Goal: Obtain resource: Download file/media

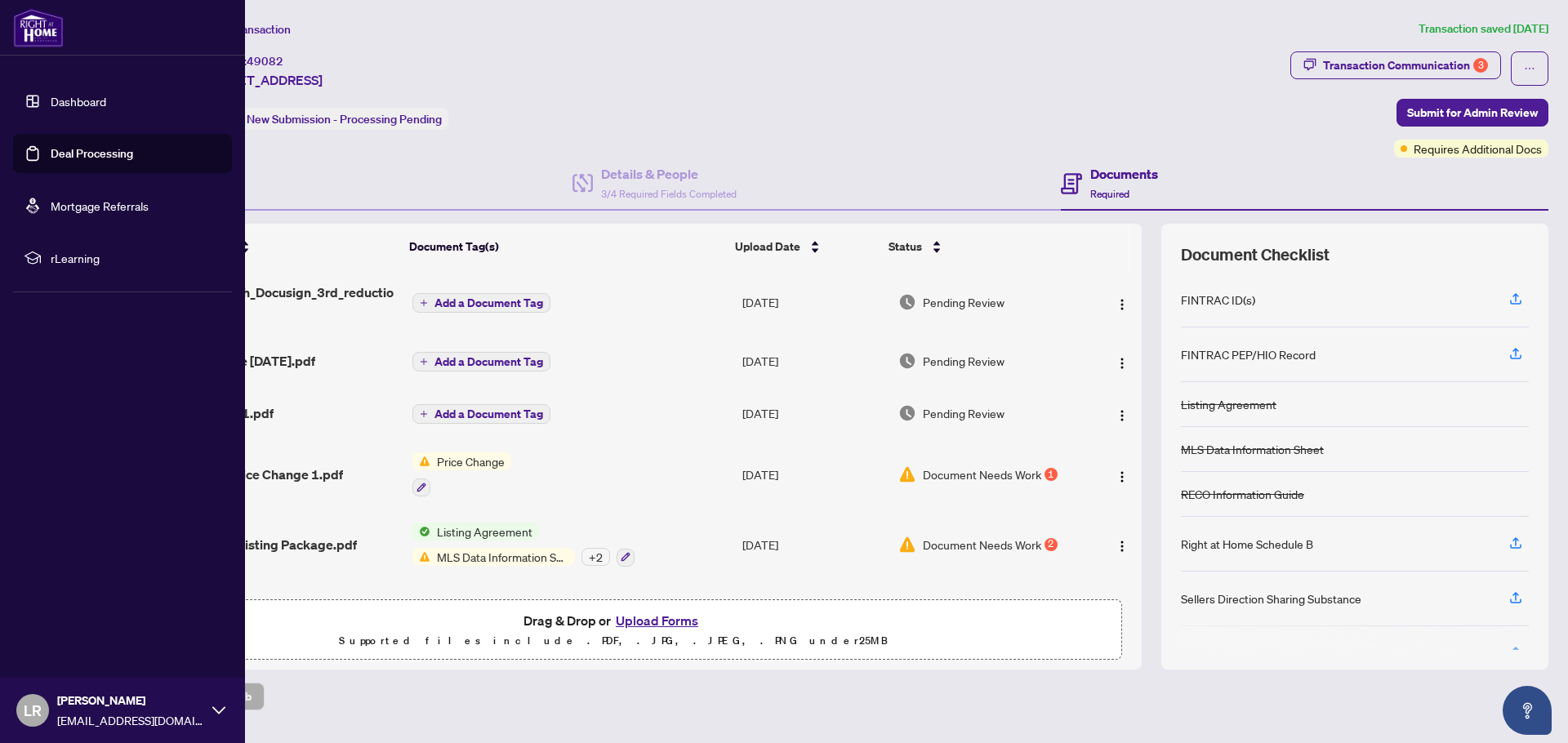
click at [82, 154] on link "Deal Processing" at bounding box center [92, 154] width 82 height 14
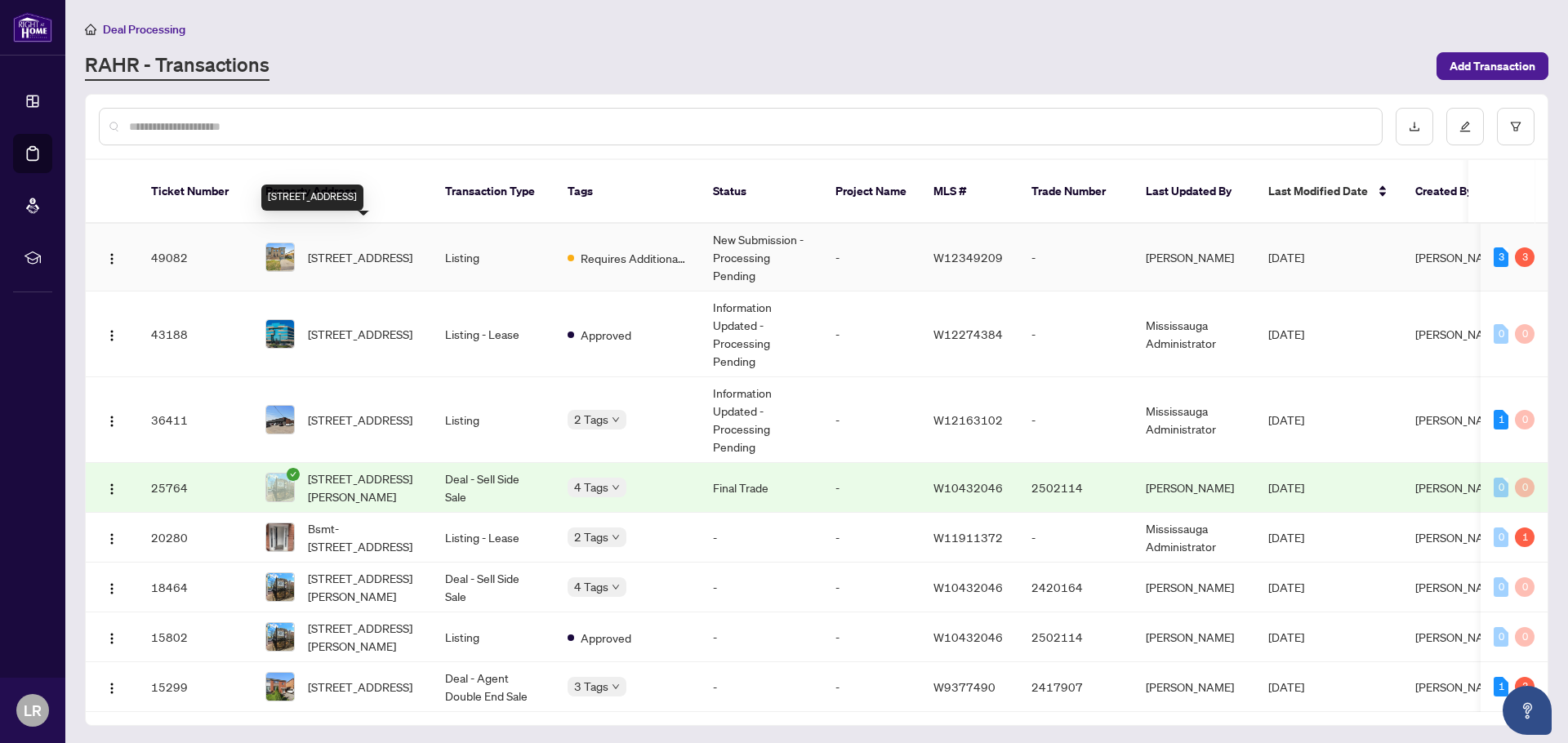
click at [365, 248] on span "[STREET_ADDRESS]" at bounding box center [360, 257] width 105 height 18
click at [113, 329] on img "button" at bounding box center [112, 335] width 13 height 13
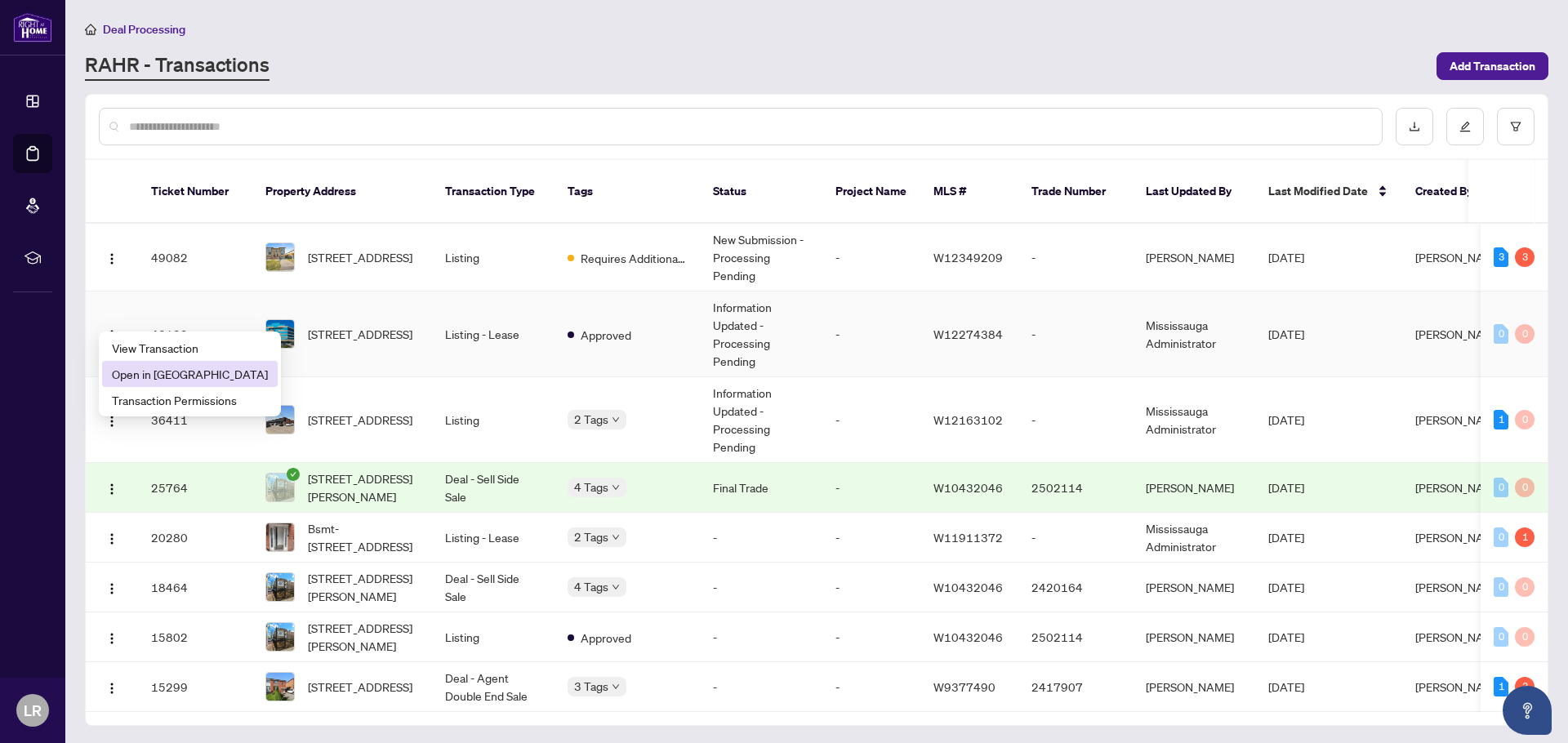
click at [165, 370] on span "Open in [GEOGRAPHIC_DATA]" at bounding box center [189, 374] width 156 height 18
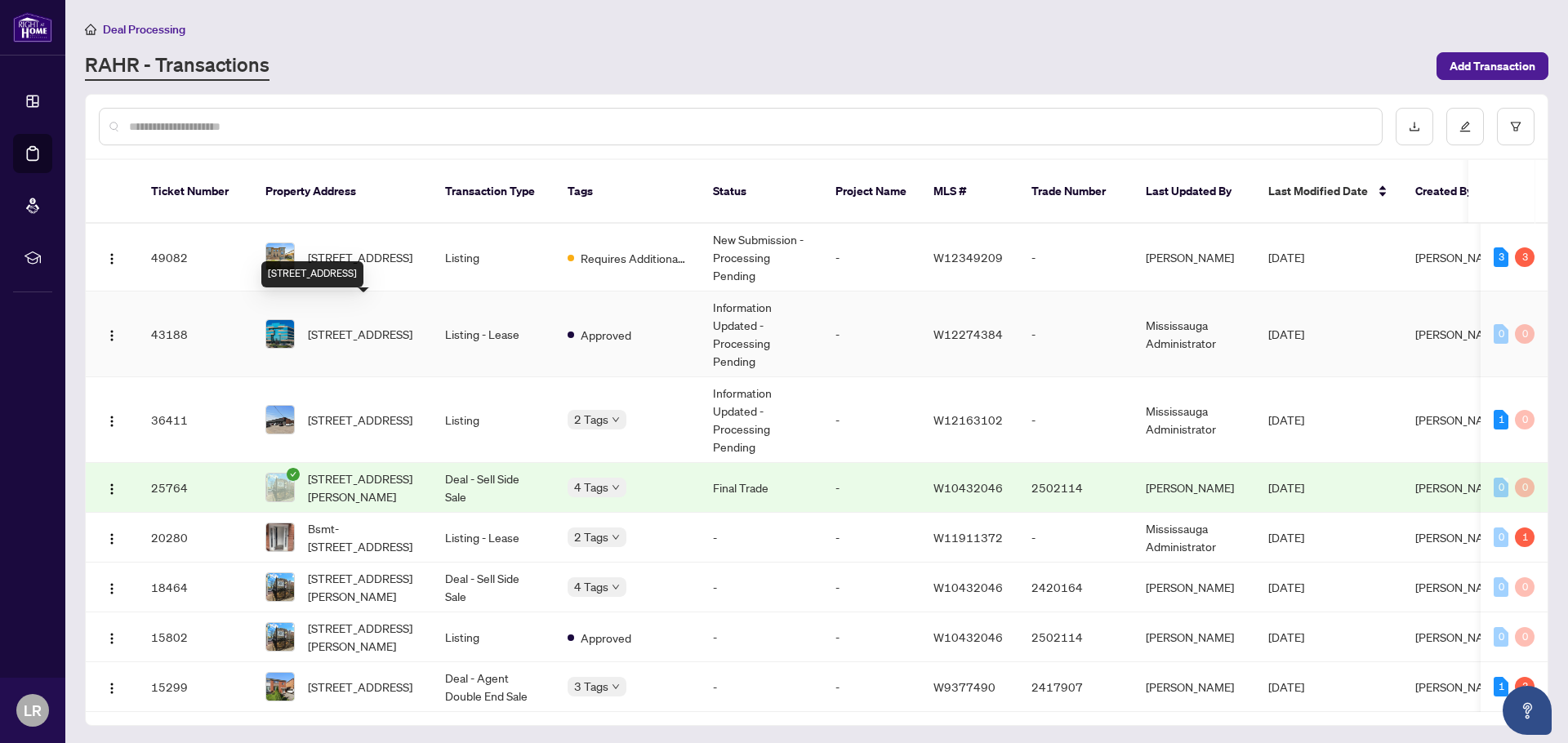
click at [380, 327] on span "[STREET_ADDRESS]" at bounding box center [360, 334] width 105 height 18
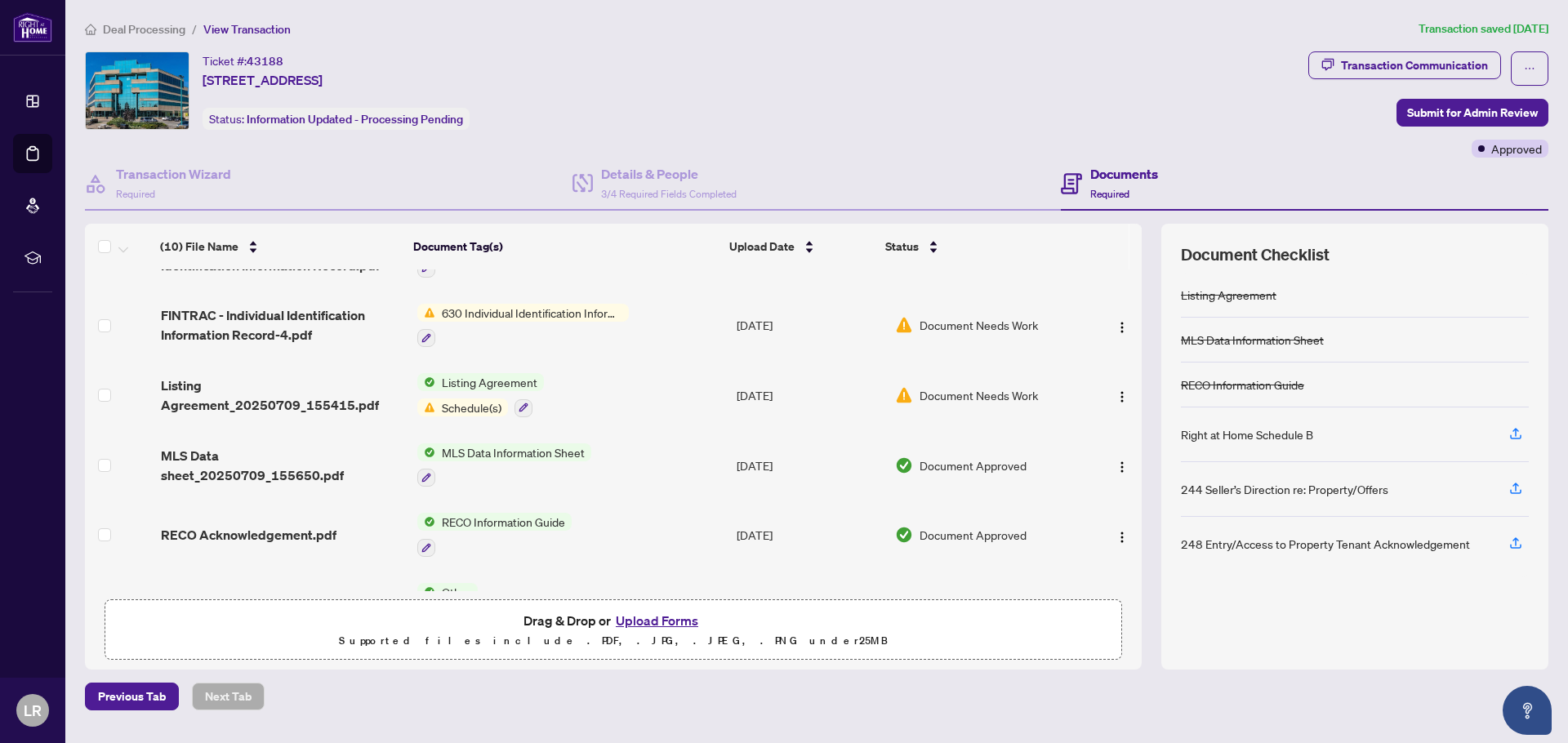
scroll to position [333, 0]
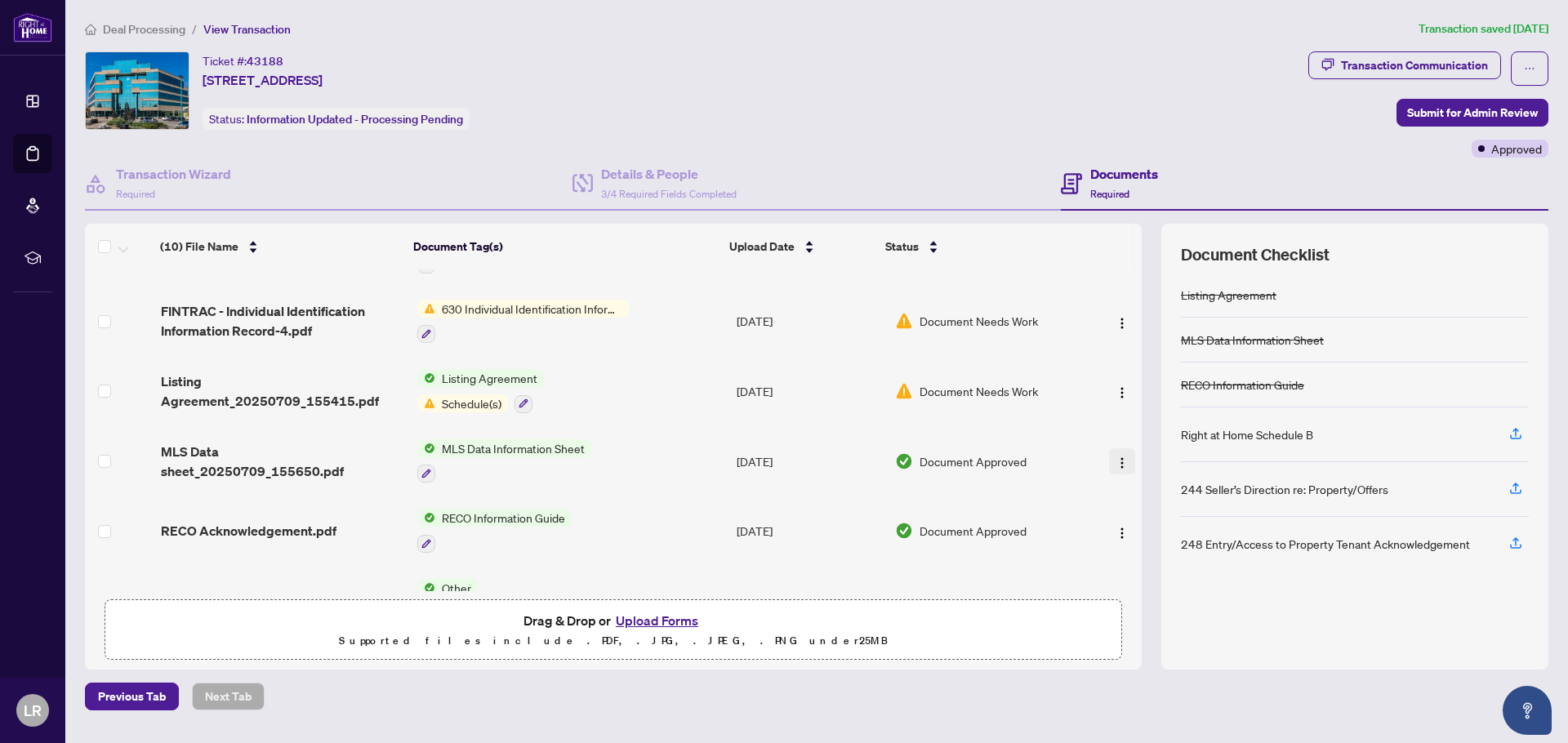
click at [1115, 455] on button "button" at bounding box center [1121, 461] width 26 height 26
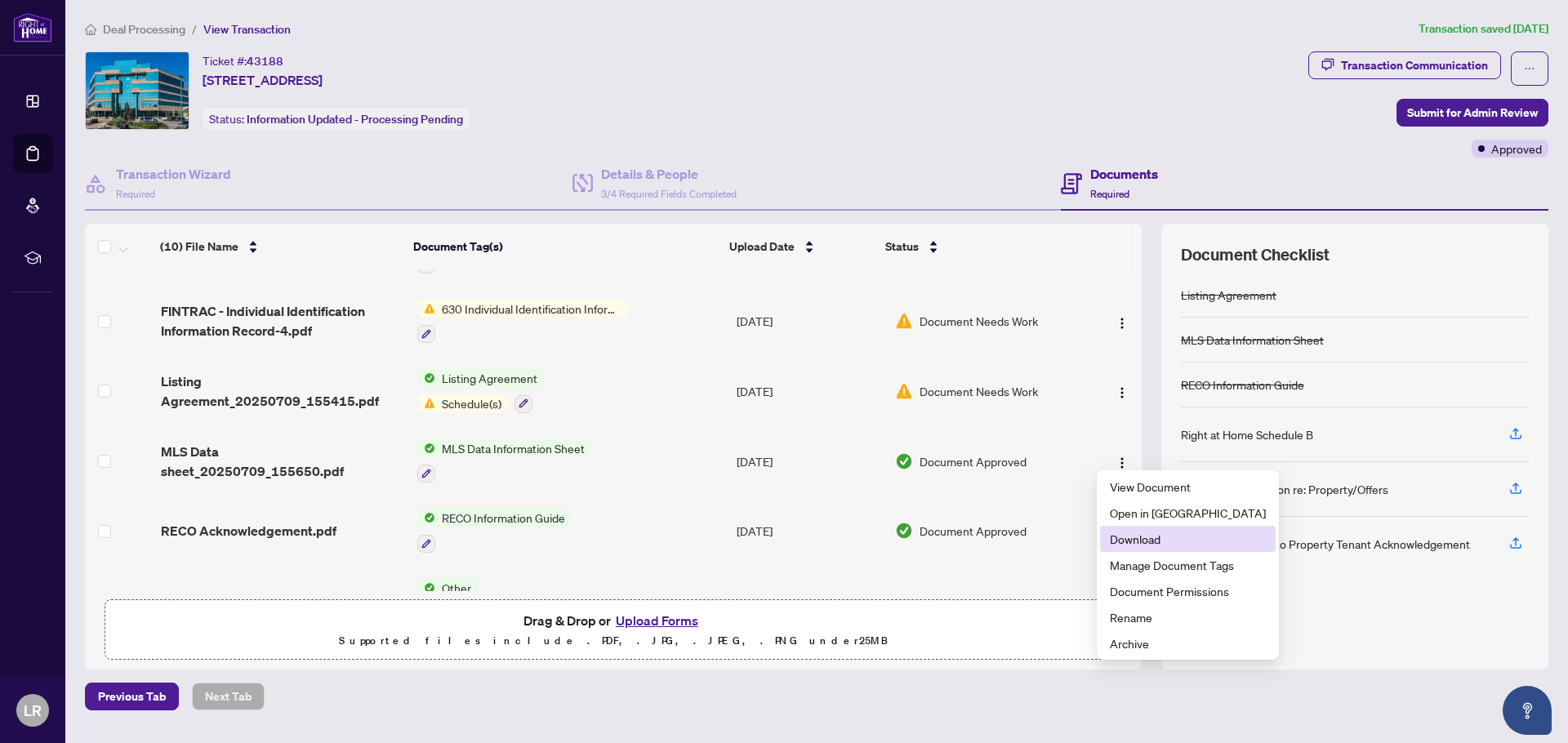
click at [1132, 544] on span "Download" at bounding box center [1187, 538] width 156 height 18
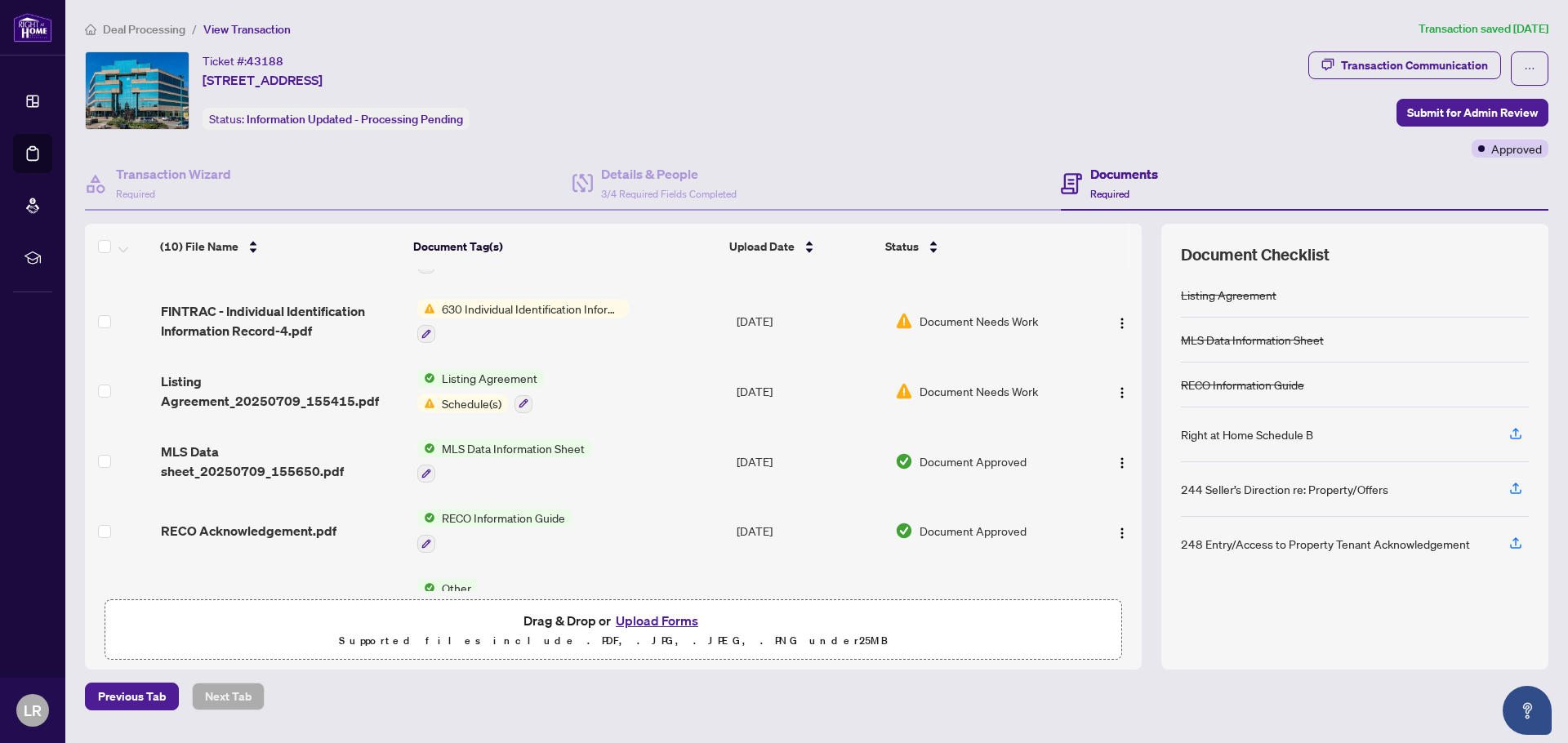
scroll to position [384, 0]
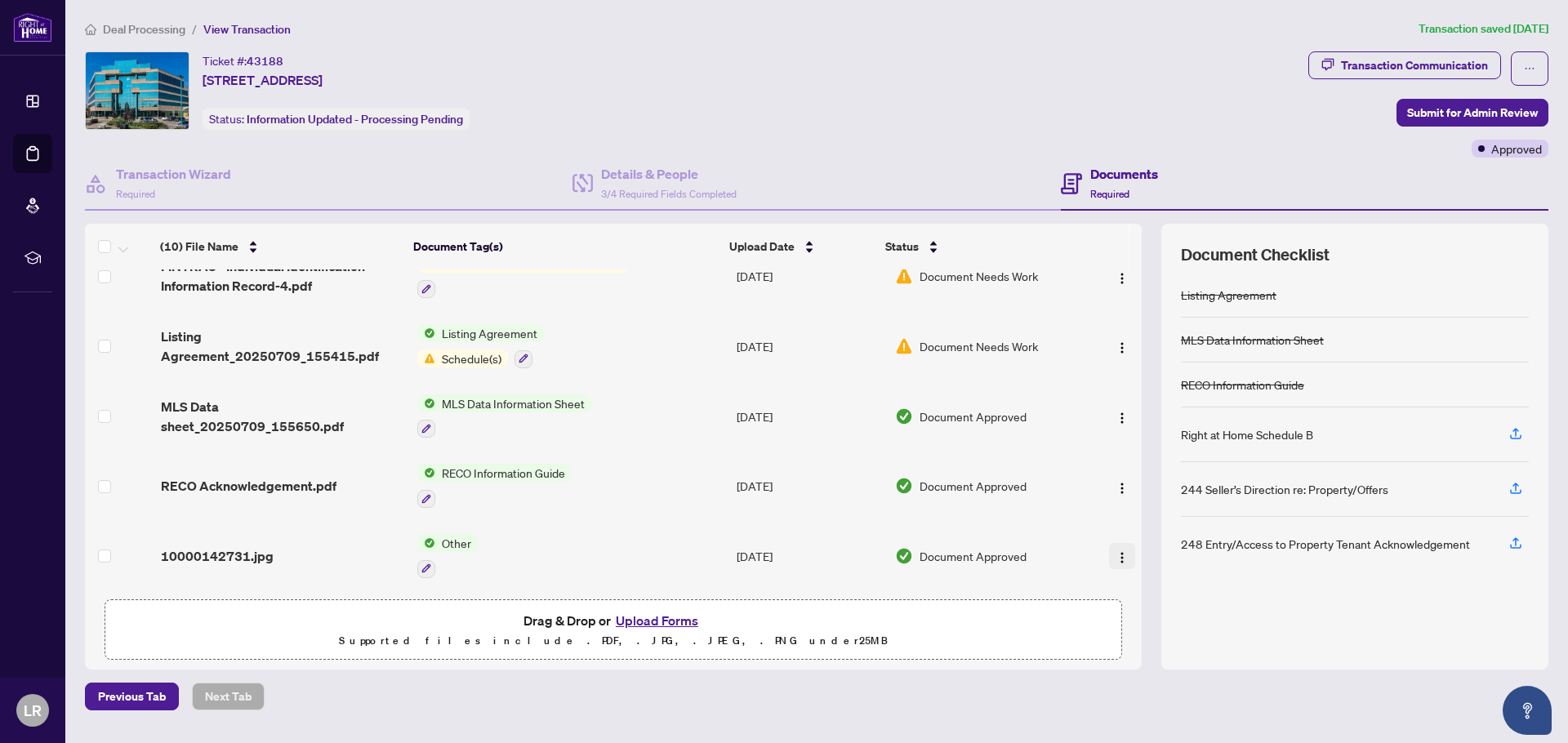
click at [1115, 551] on img "button" at bounding box center [1121, 557] width 13 height 13
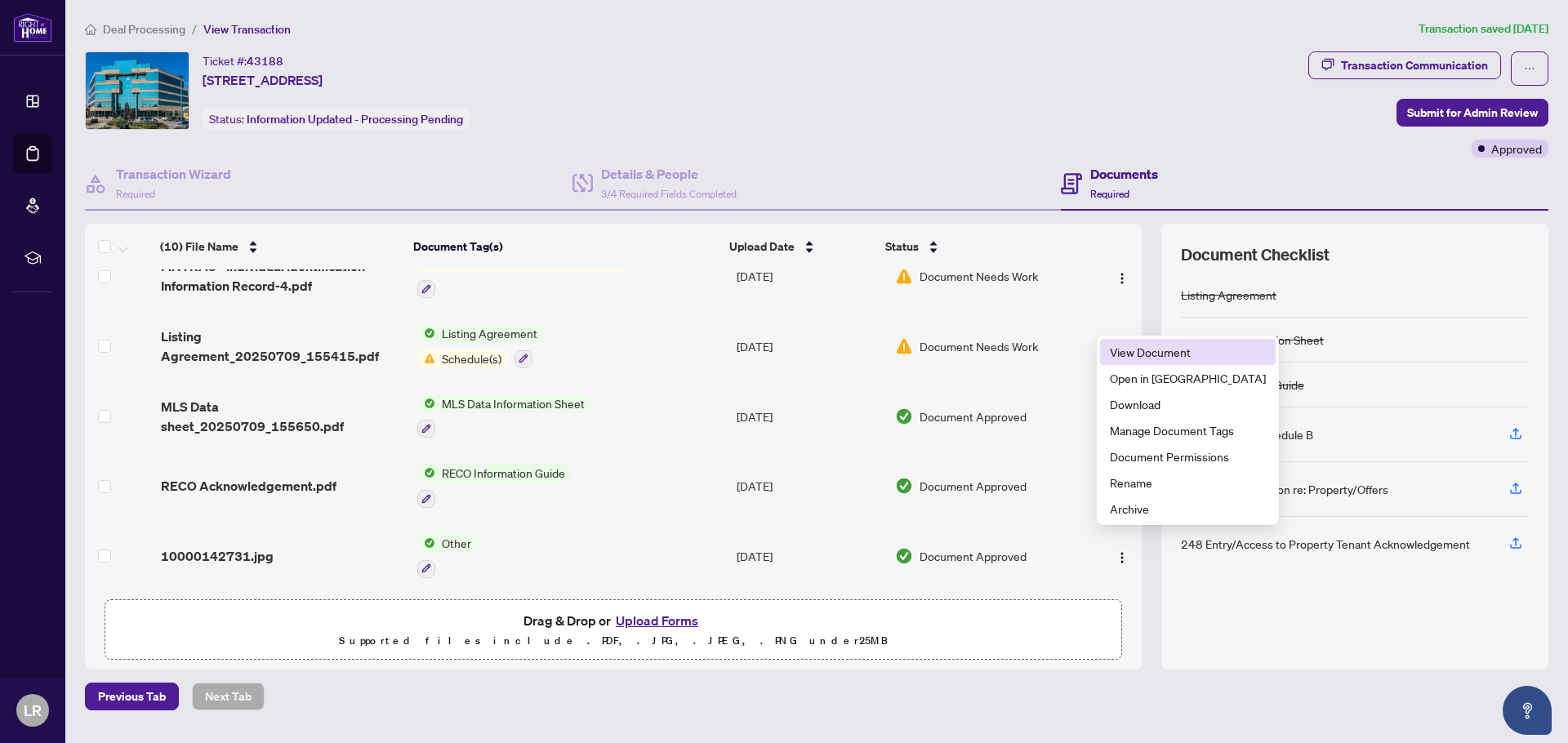
click at [1175, 355] on span "View Document" at bounding box center [1187, 352] width 156 height 18
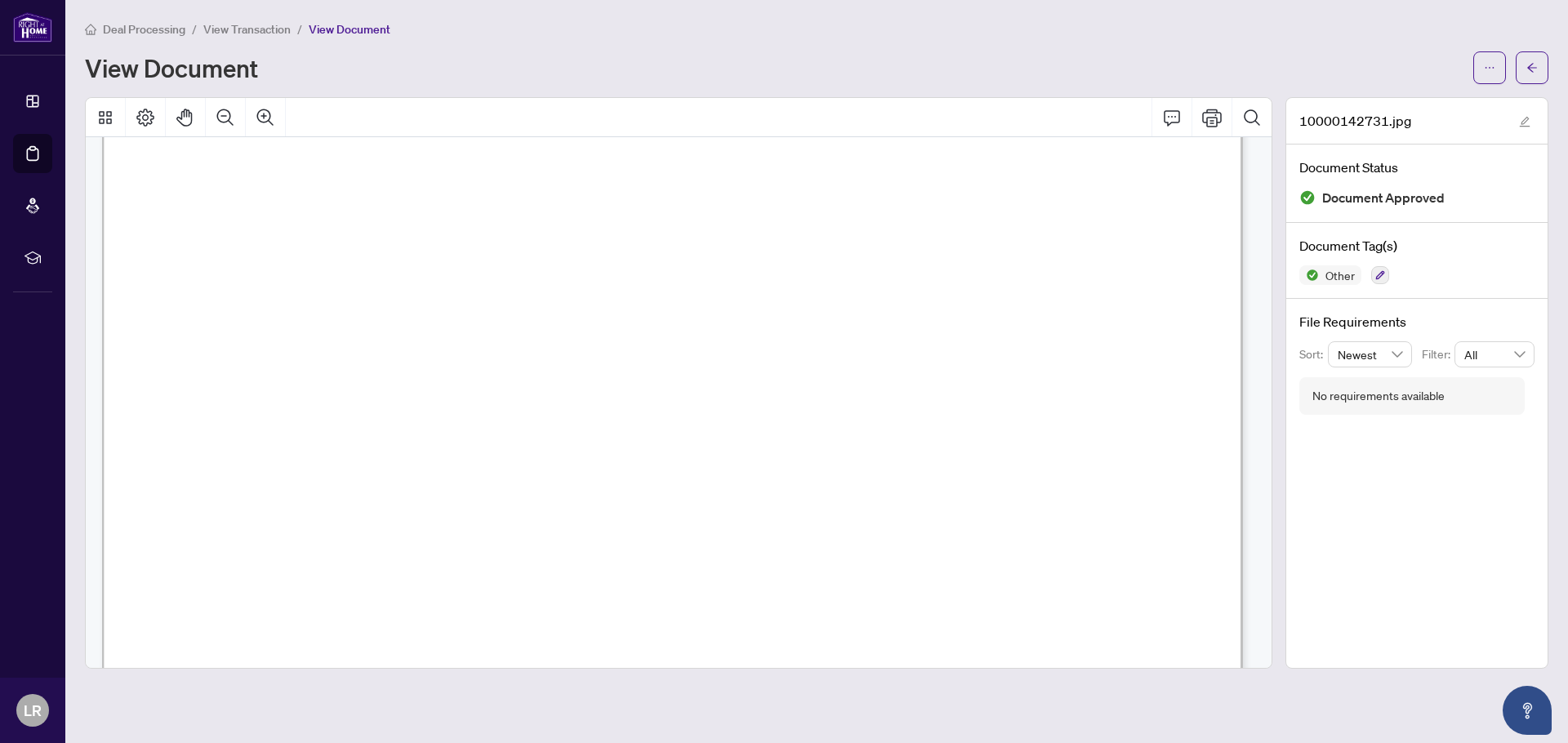
scroll to position [114, 0]
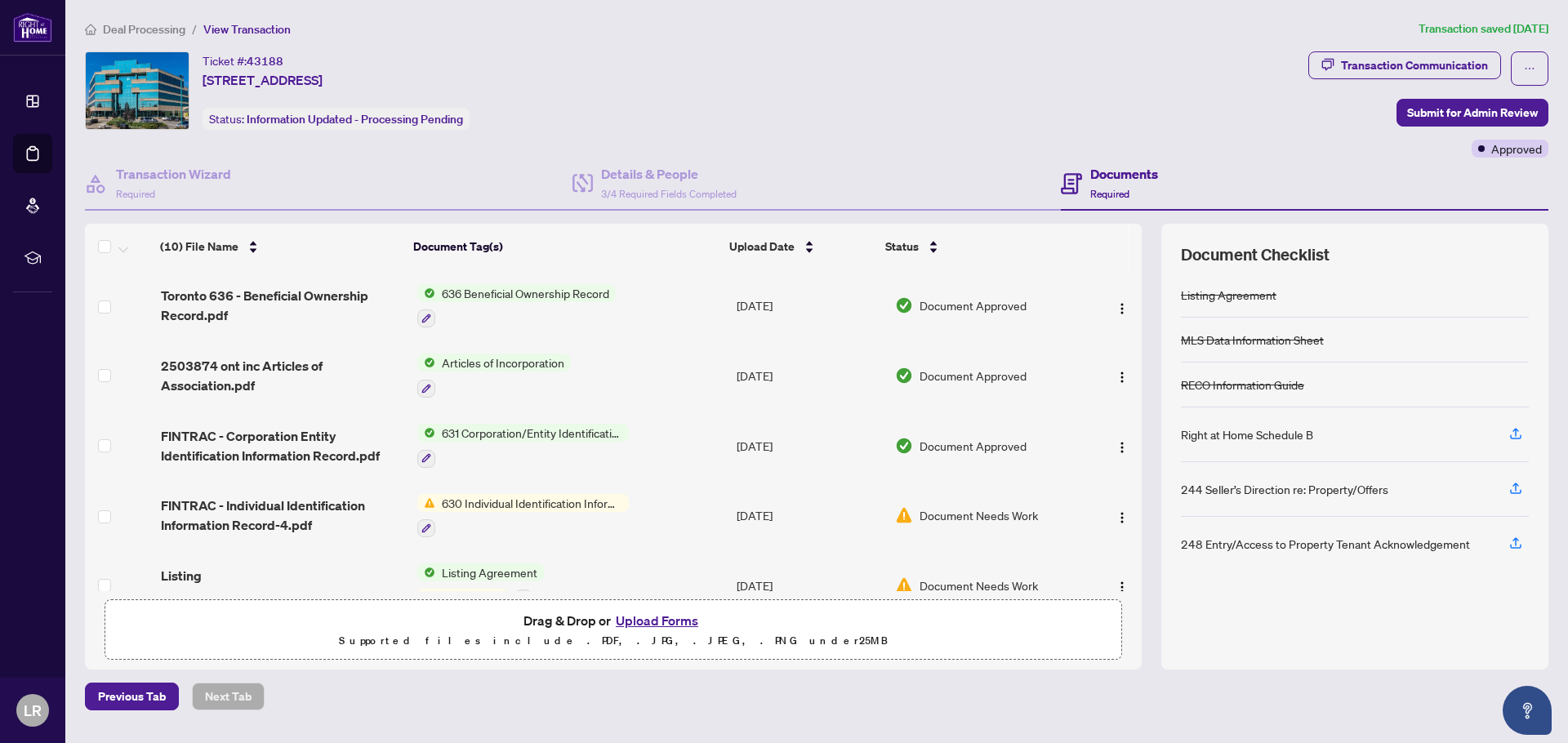
scroll to position [384, 0]
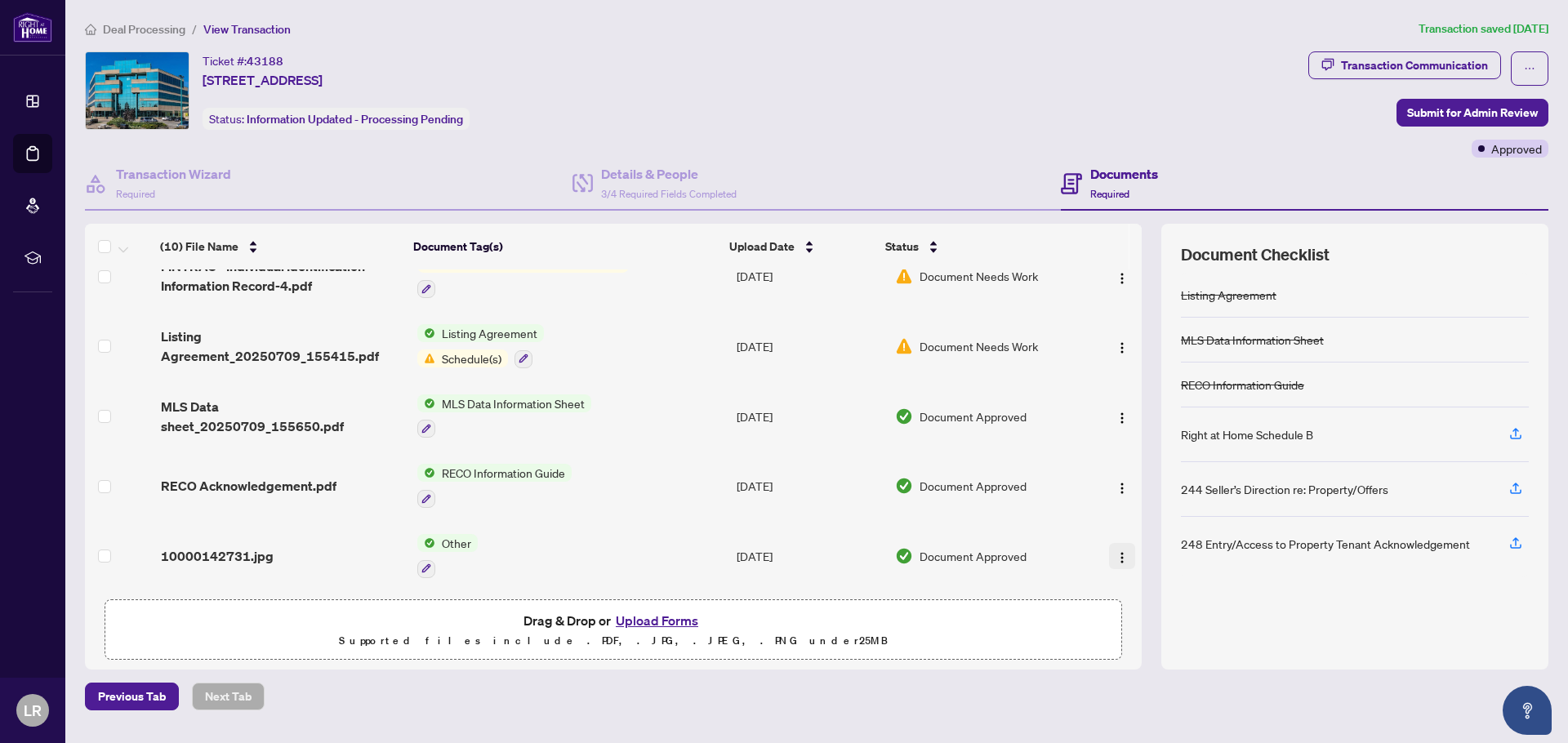
click at [1115, 551] on img "button" at bounding box center [1121, 557] width 13 height 13
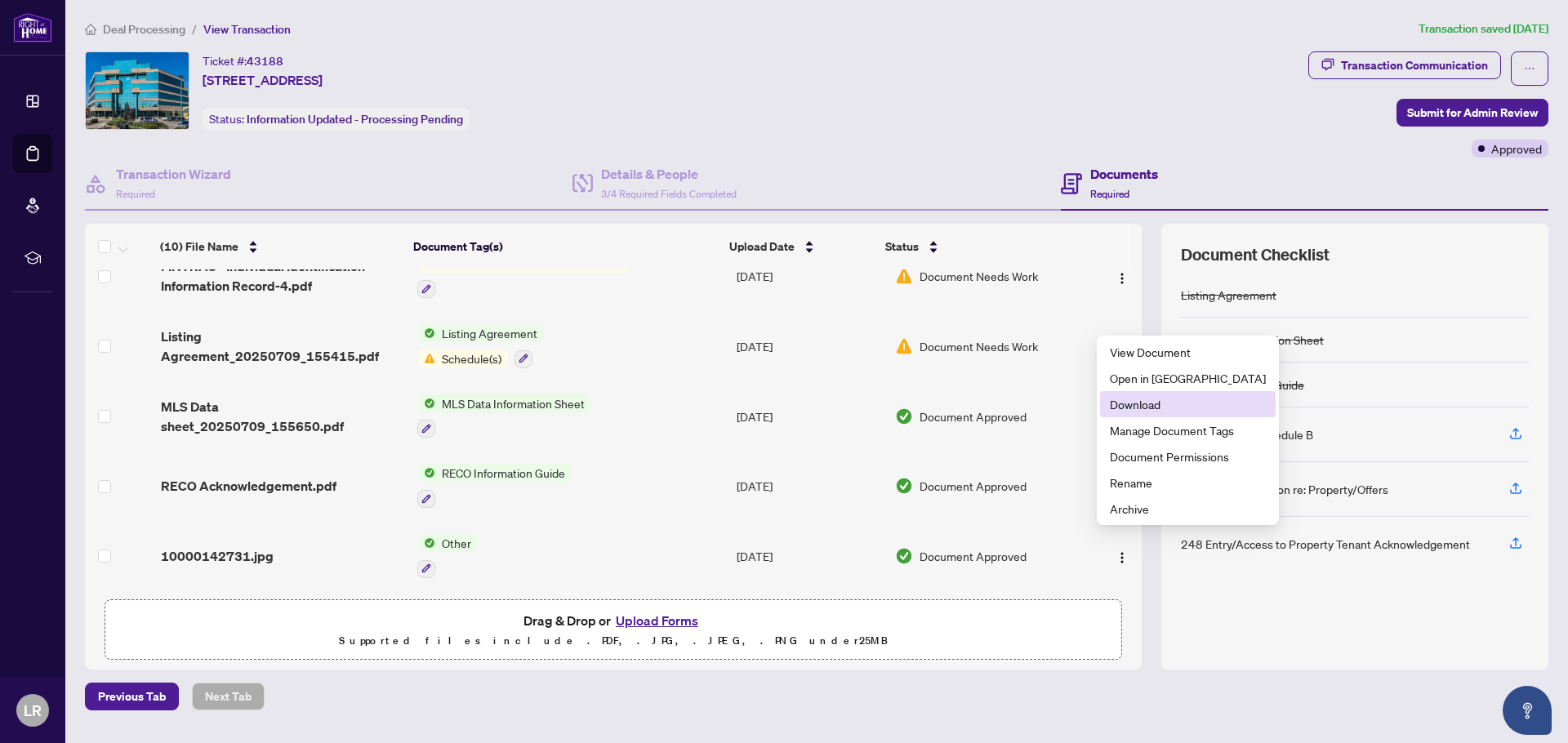
click at [1140, 403] on span "Download" at bounding box center [1187, 404] width 156 height 18
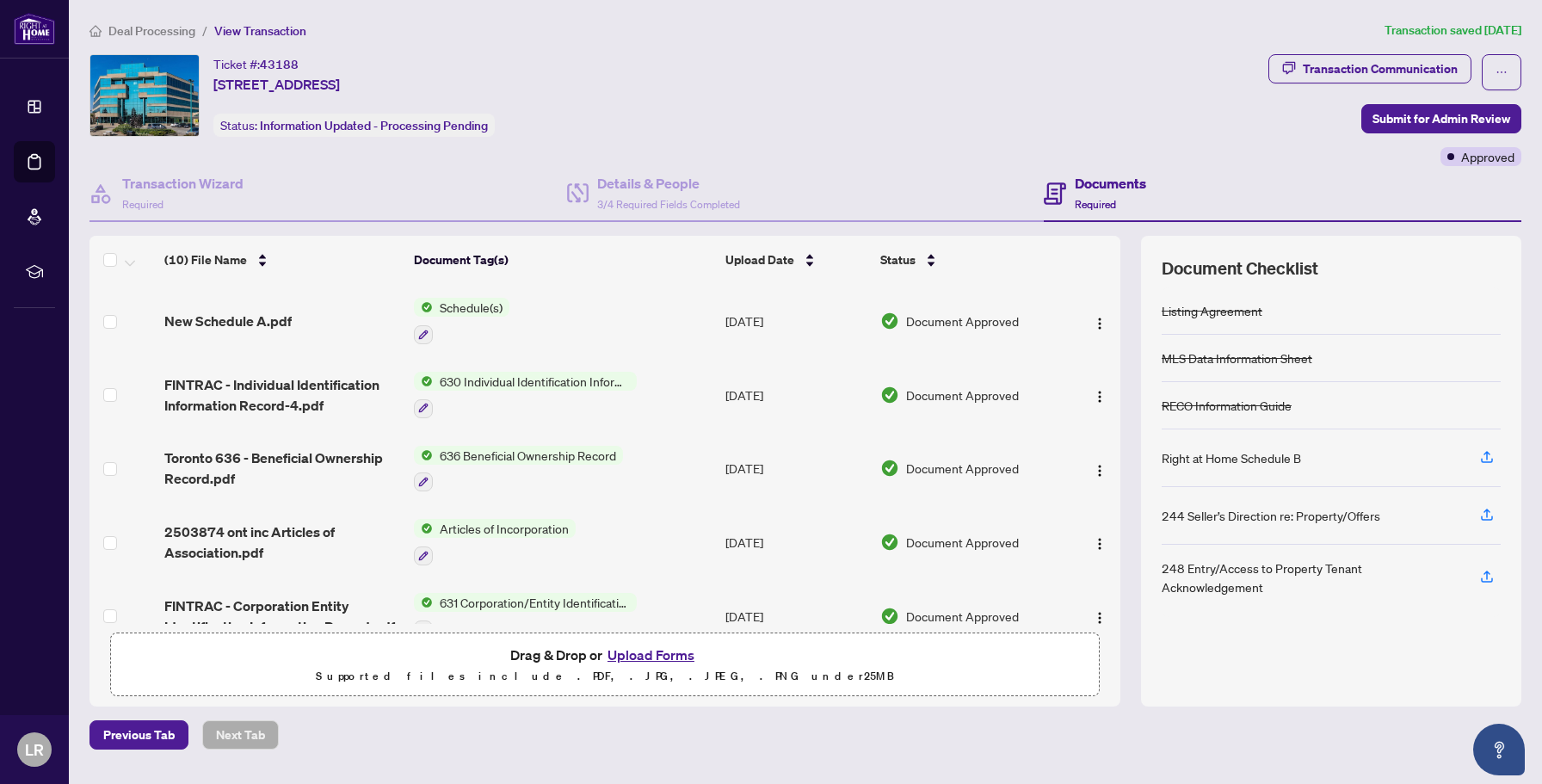
scroll to position [393, 0]
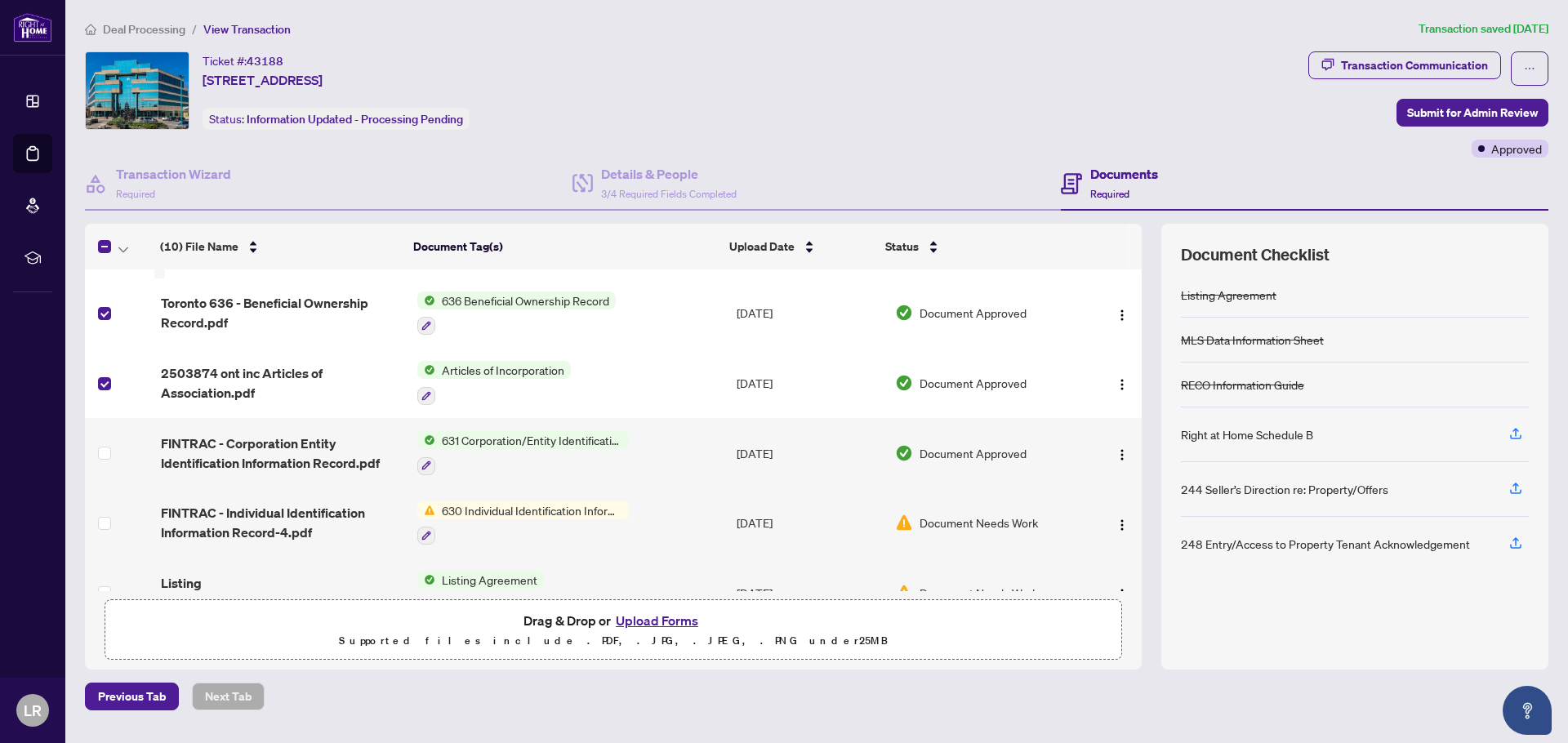
scroll to position [138, 0]
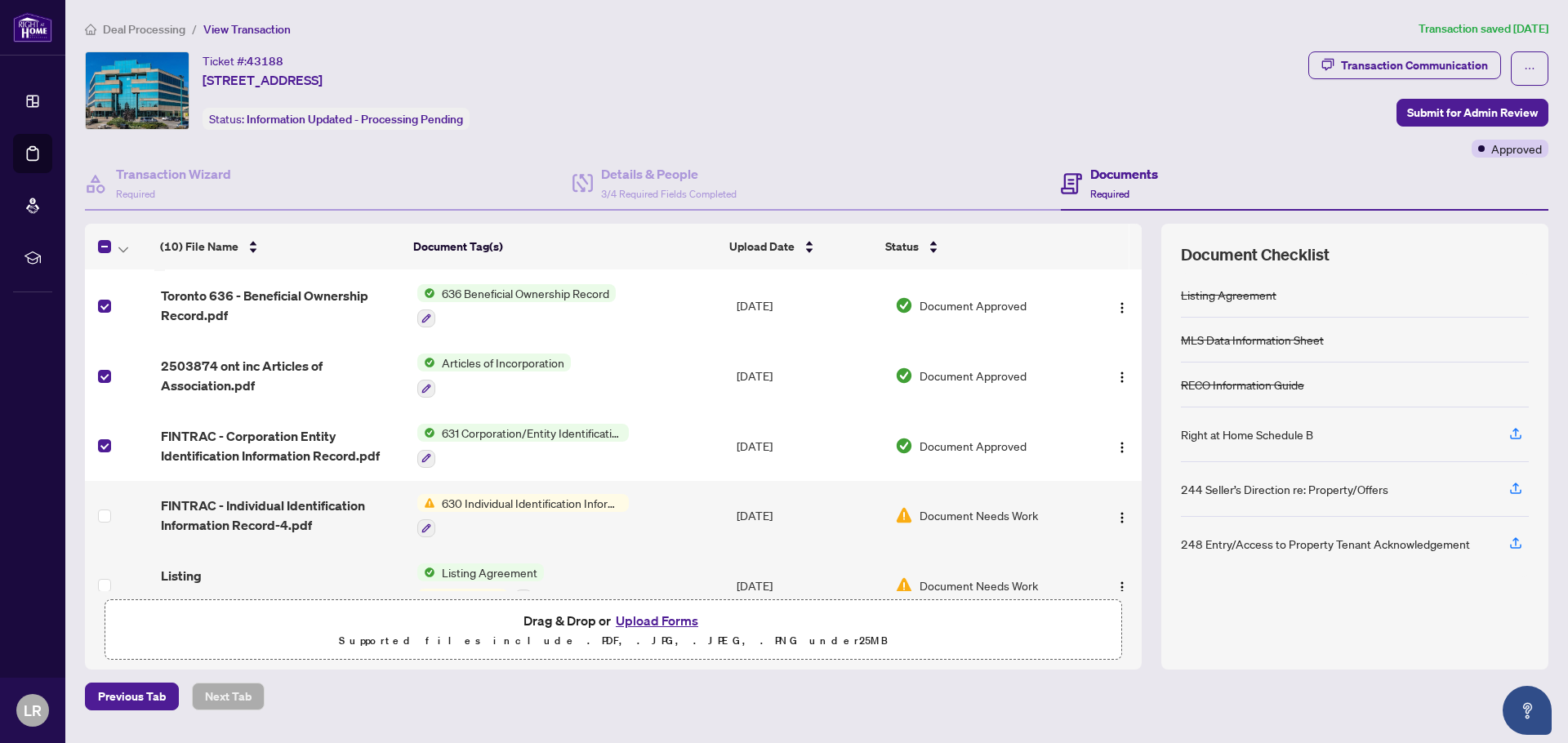
click at [96, 505] on td at bounding box center [120, 515] width 70 height 71
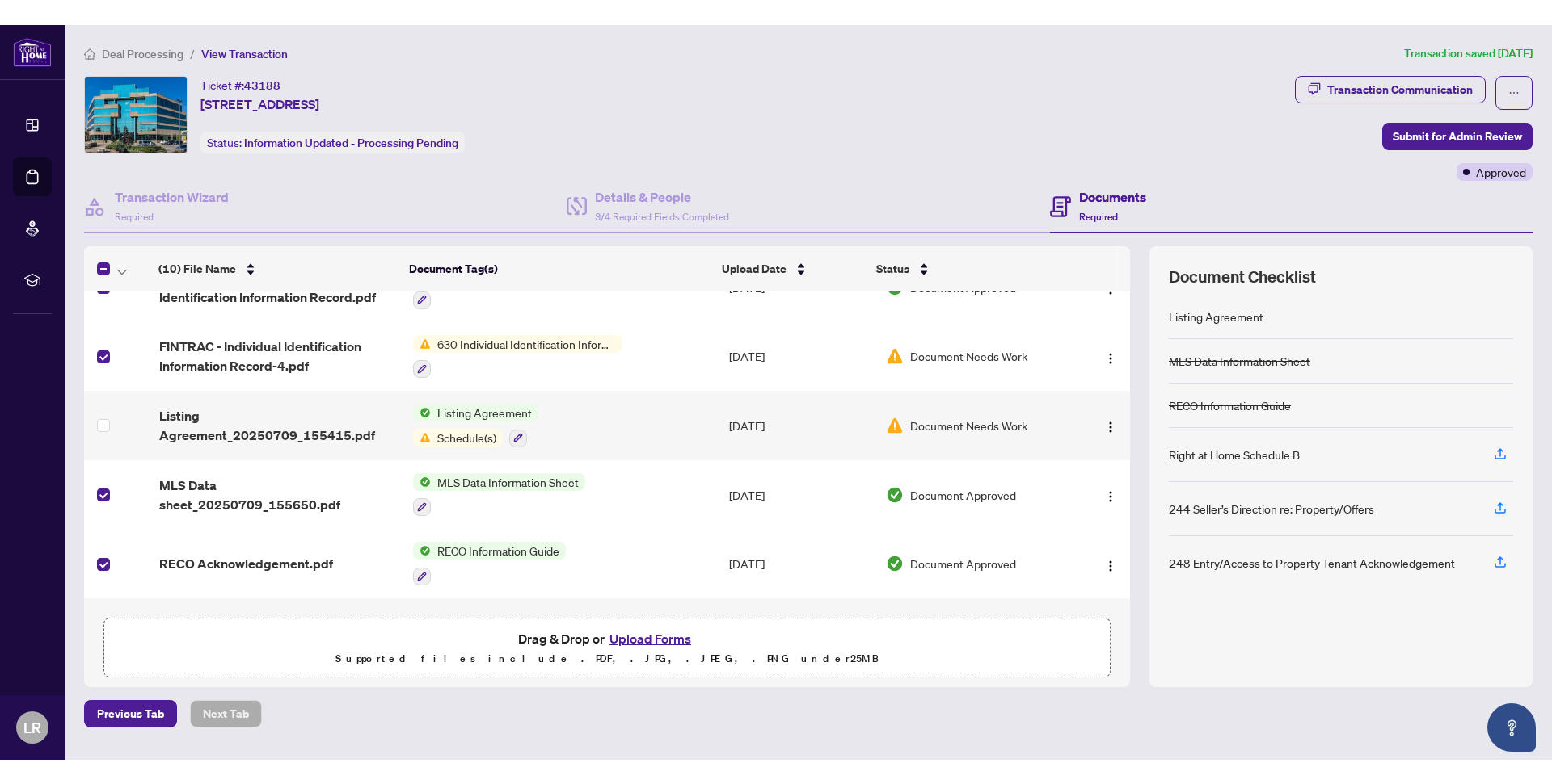
scroll to position [380, 0]
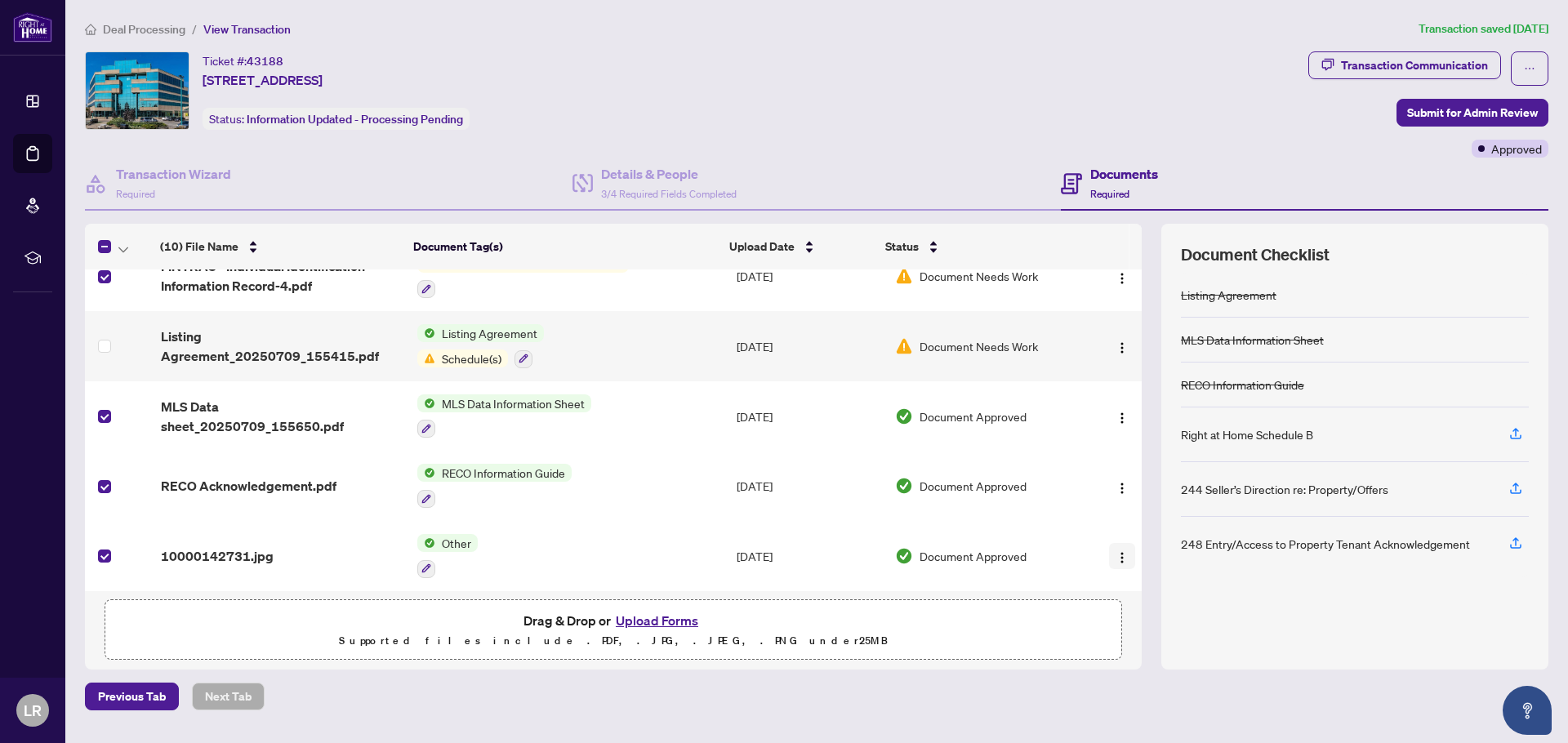
click at [1115, 551] on img "button" at bounding box center [1121, 557] width 13 height 13
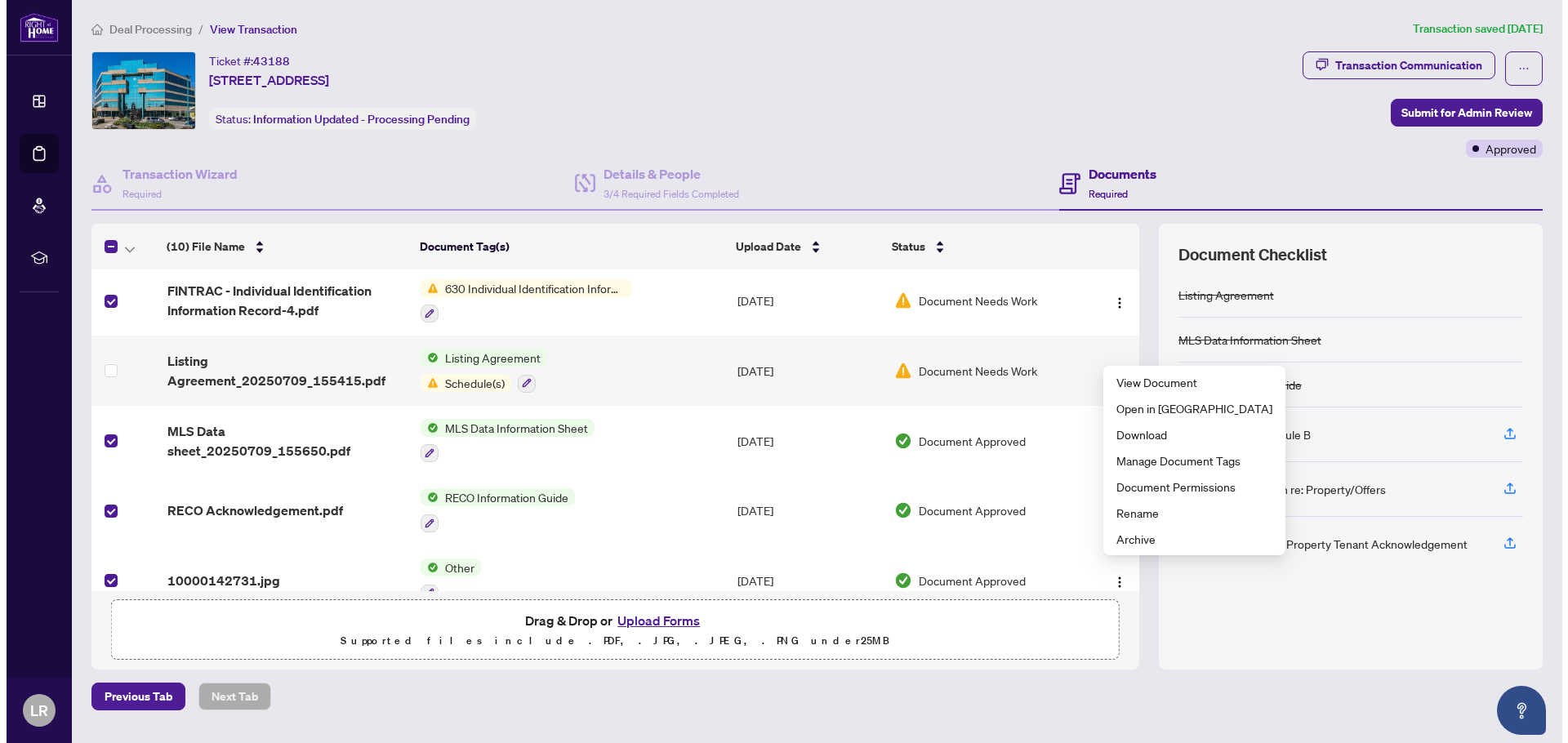
scroll to position [0, 0]
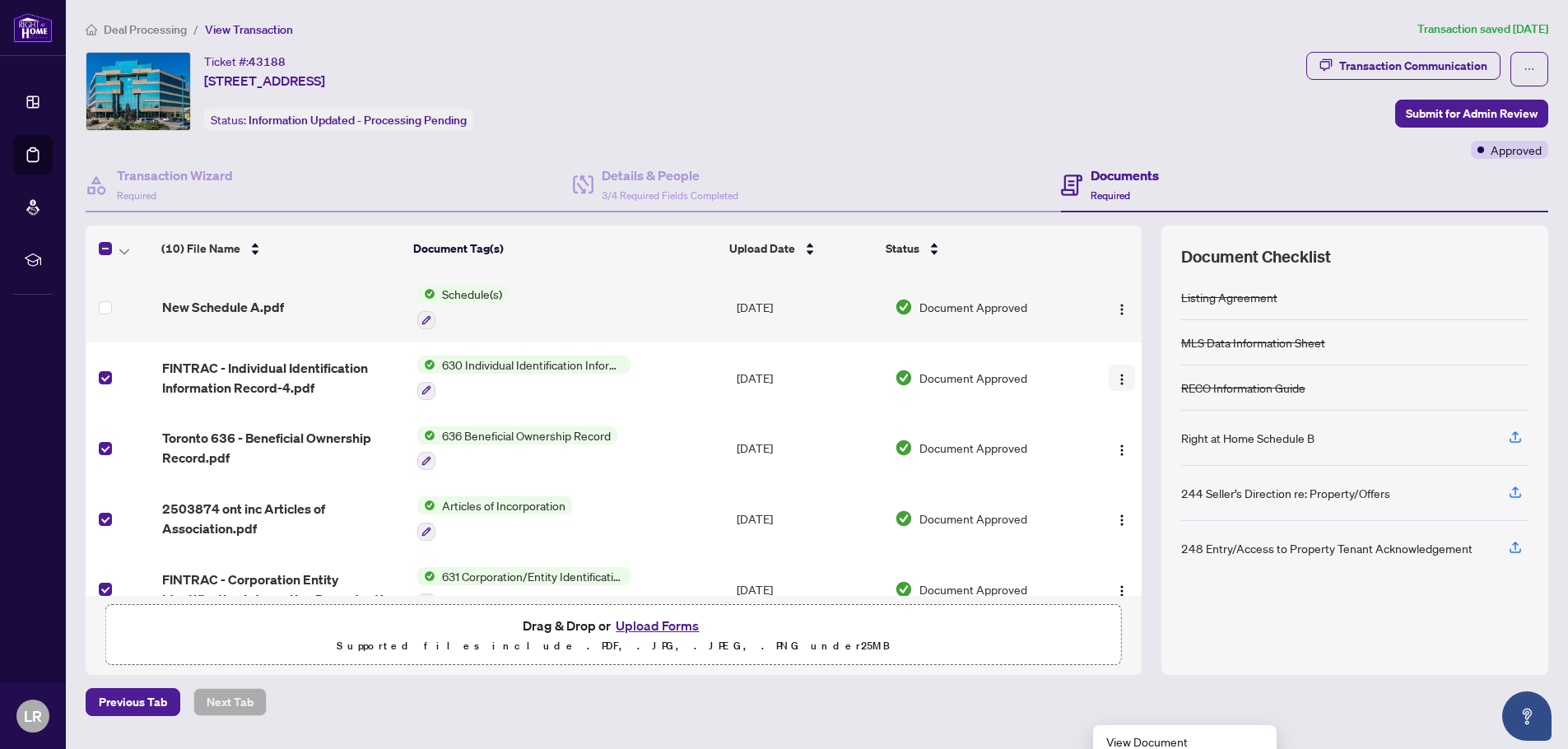
click at [1115, 374] on img "button" at bounding box center [1121, 379] width 14 height 14
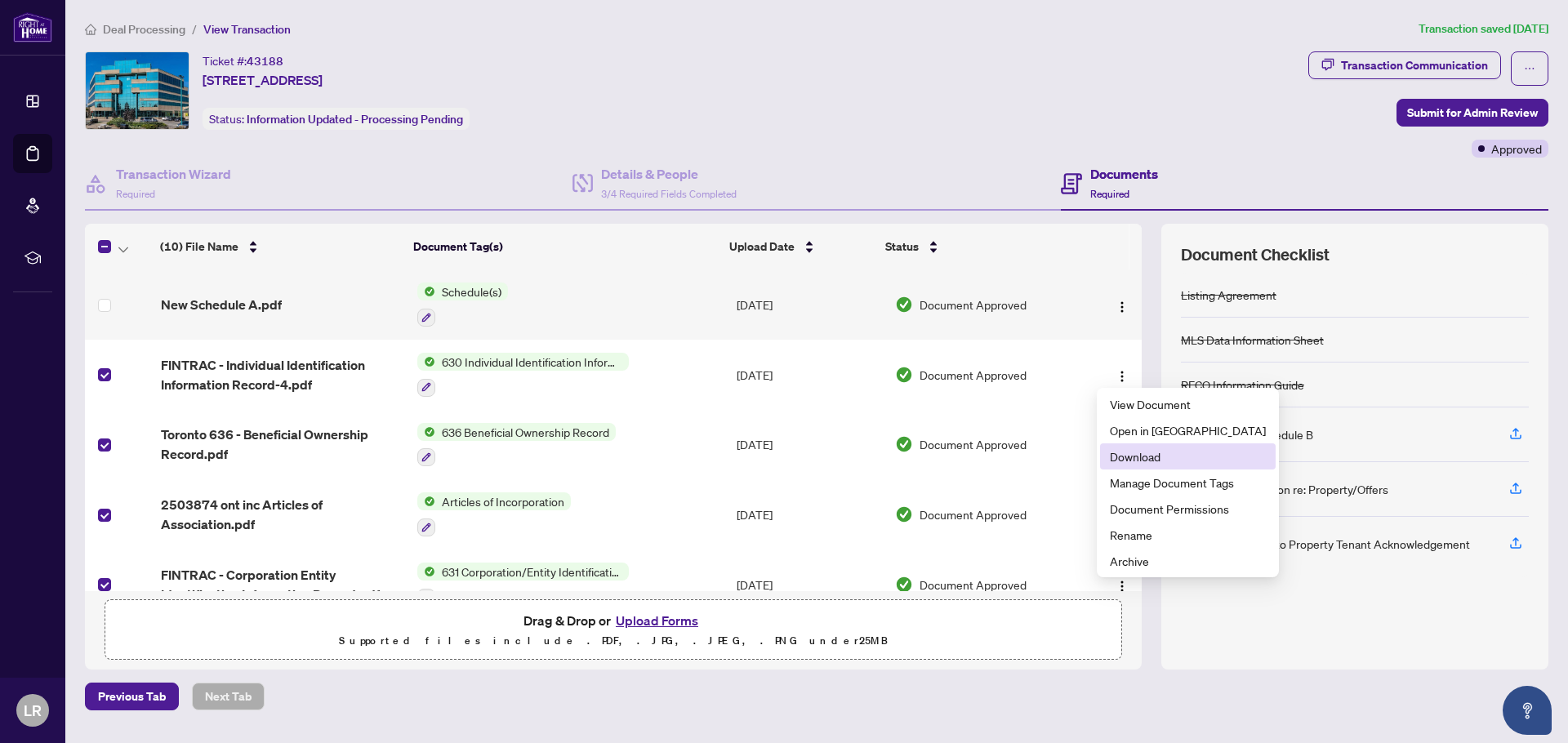
click at [1136, 457] on span "Download" at bounding box center [1187, 456] width 156 height 18
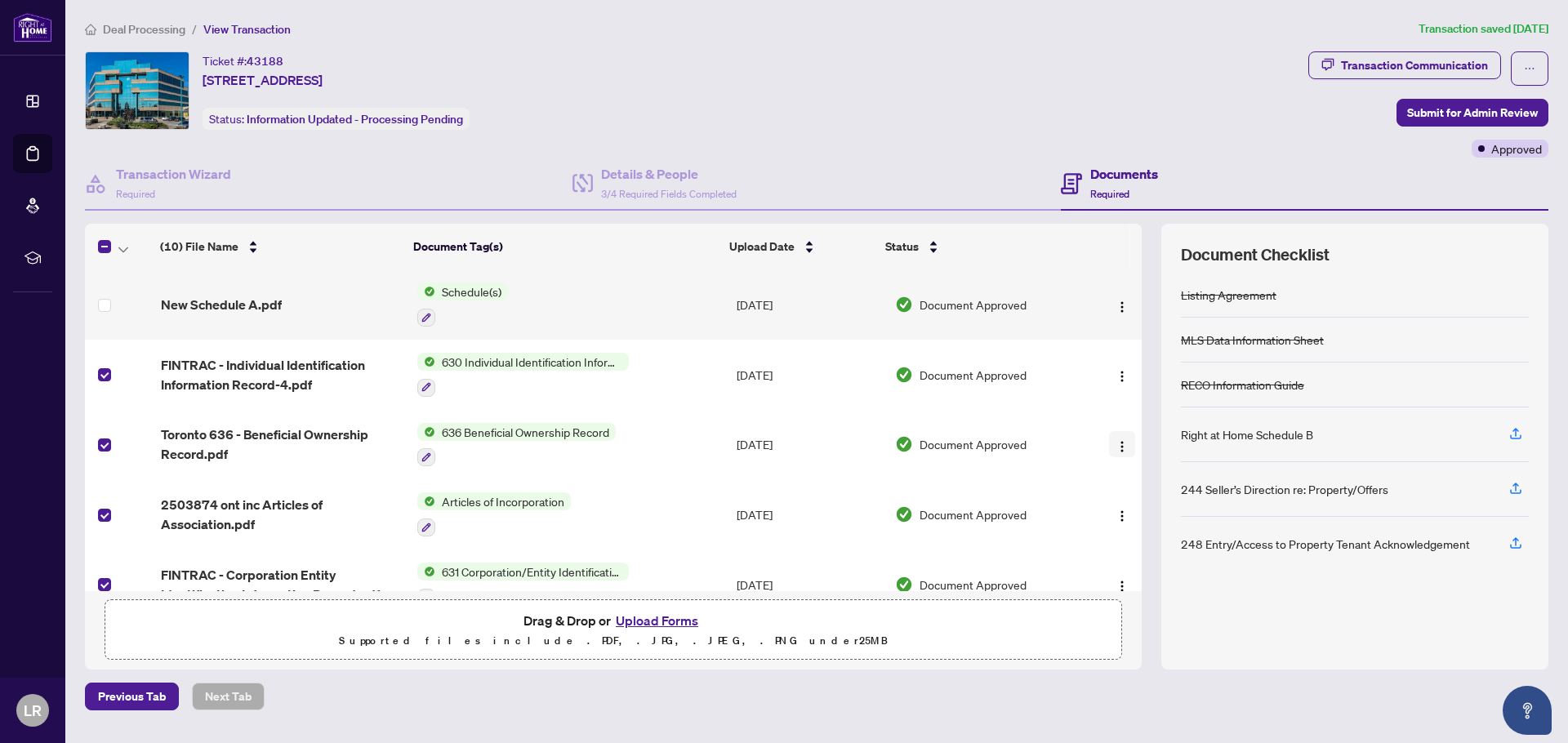
click at [1115, 441] on img "button" at bounding box center [1121, 447] width 13 height 13
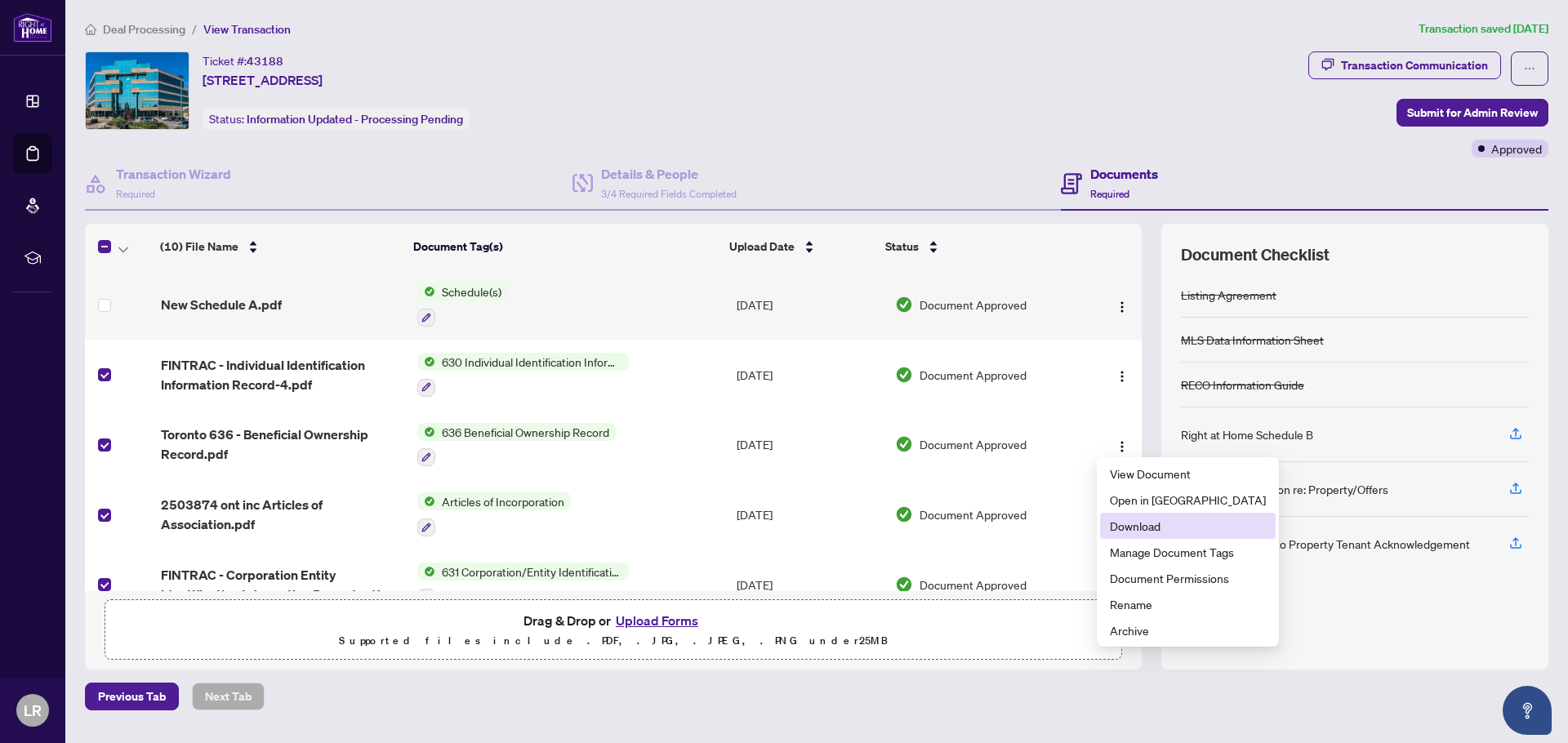
click at [1144, 524] on span "Download" at bounding box center [1187, 526] width 156 height 18
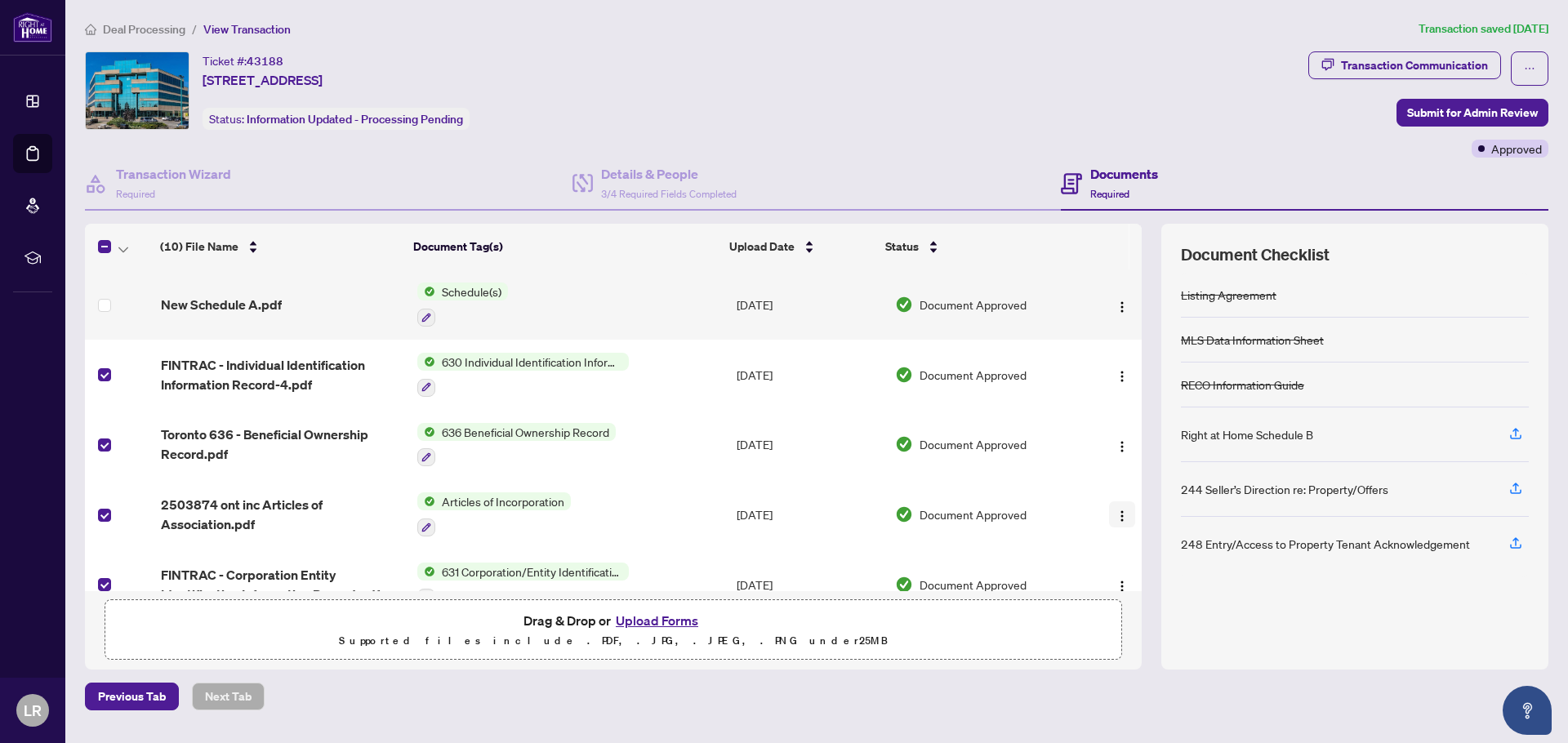
click at [1115, 509] on img "button" at bounding box center [1121, 515] width 13 height 13
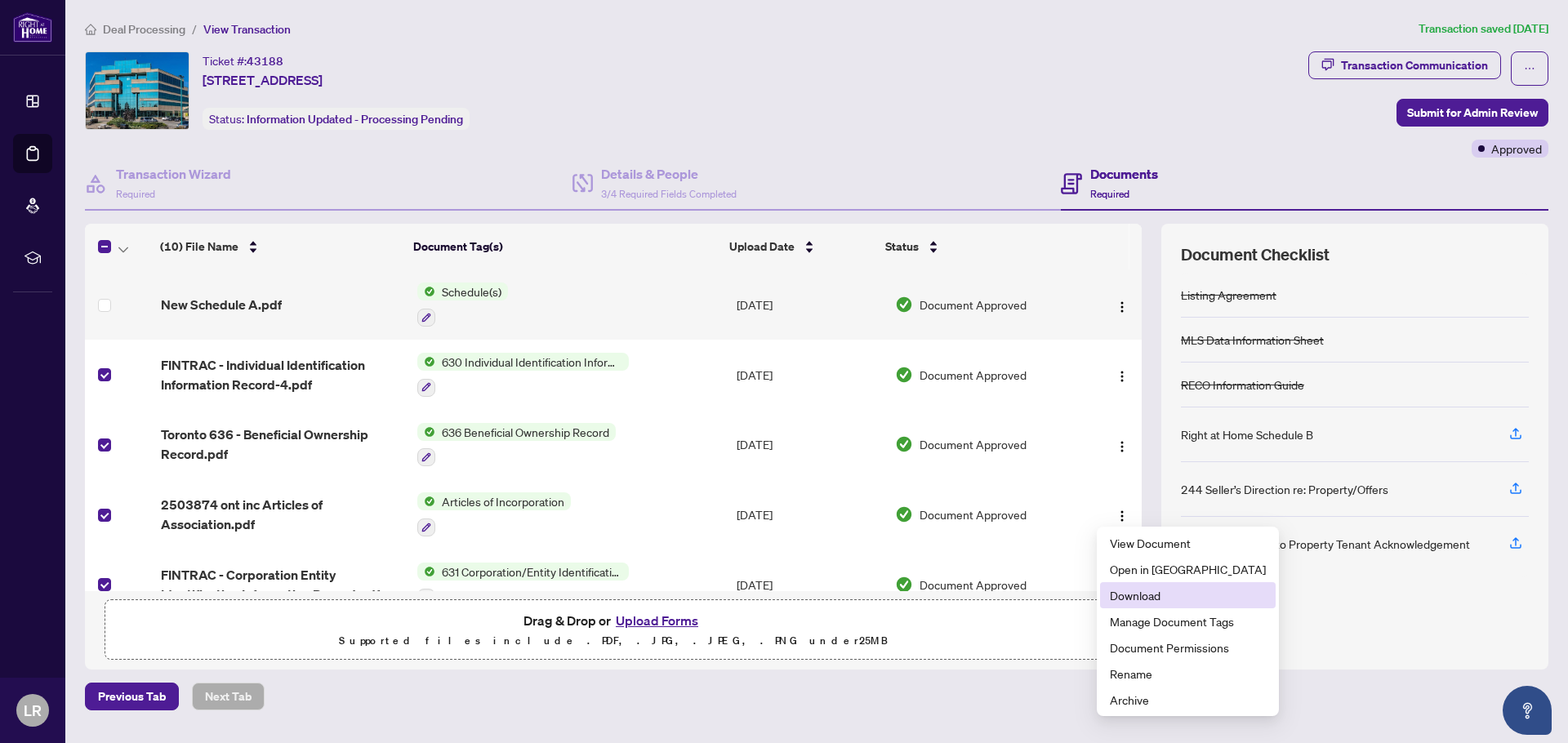
click at [1144, 599] on span "Download" at bounding box center [1187, 595] width 156 height 18
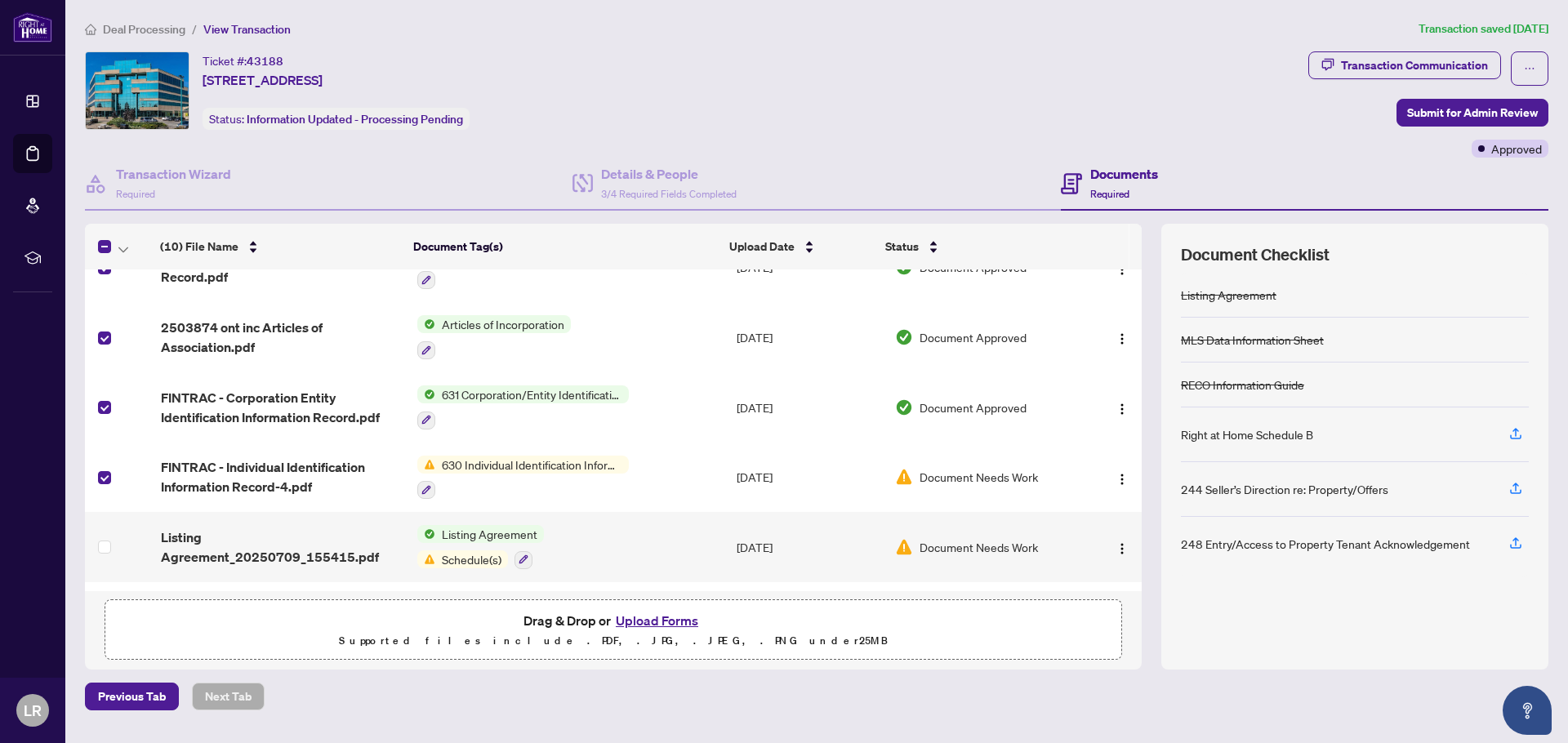
scroll to position [180, 0]
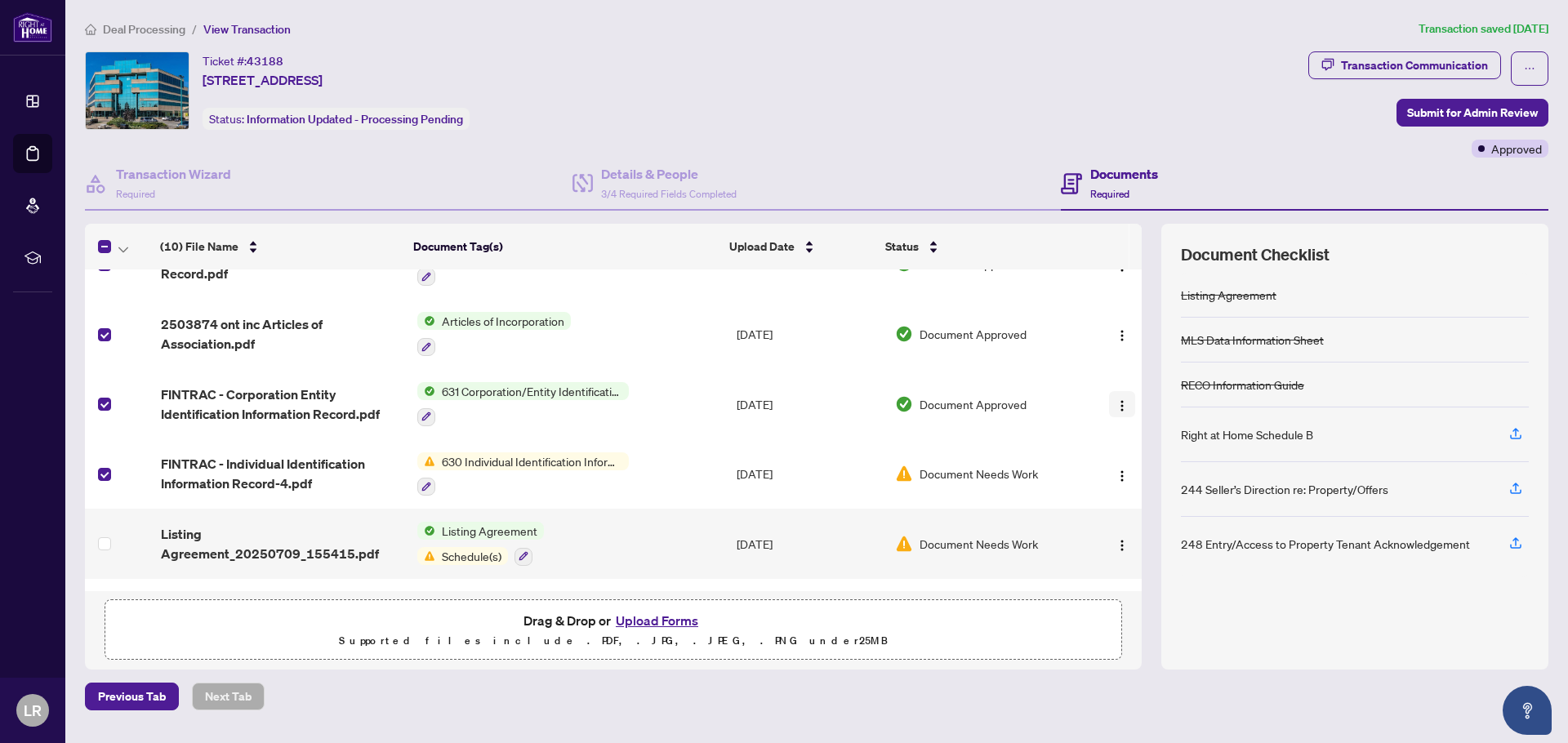
click at [1115, 405] on img "button" at bounding box center [1121, 405] width 13 height 13
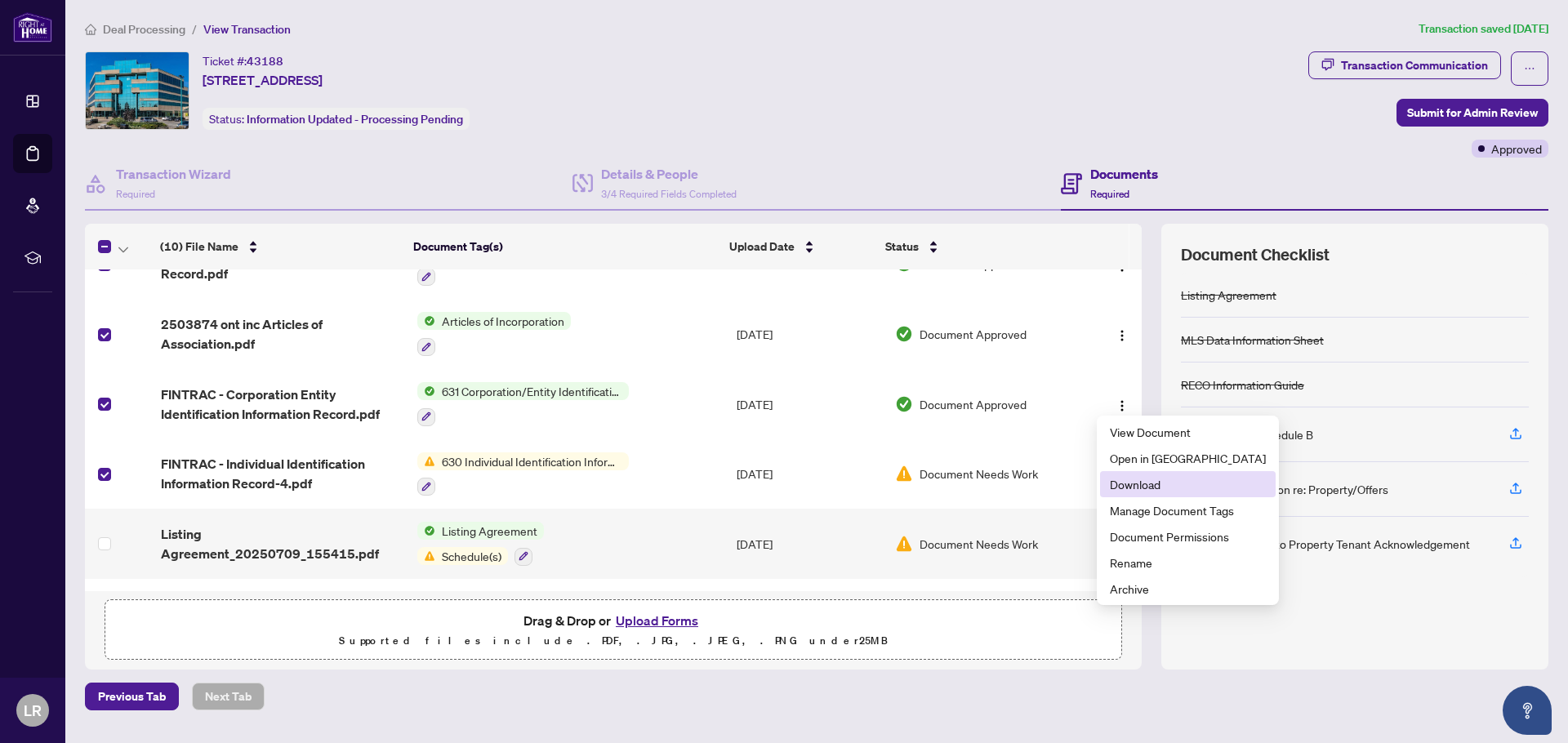
click at [1142, 473] on li "Download" at bounding box center [1187, 483] width 175 height 26
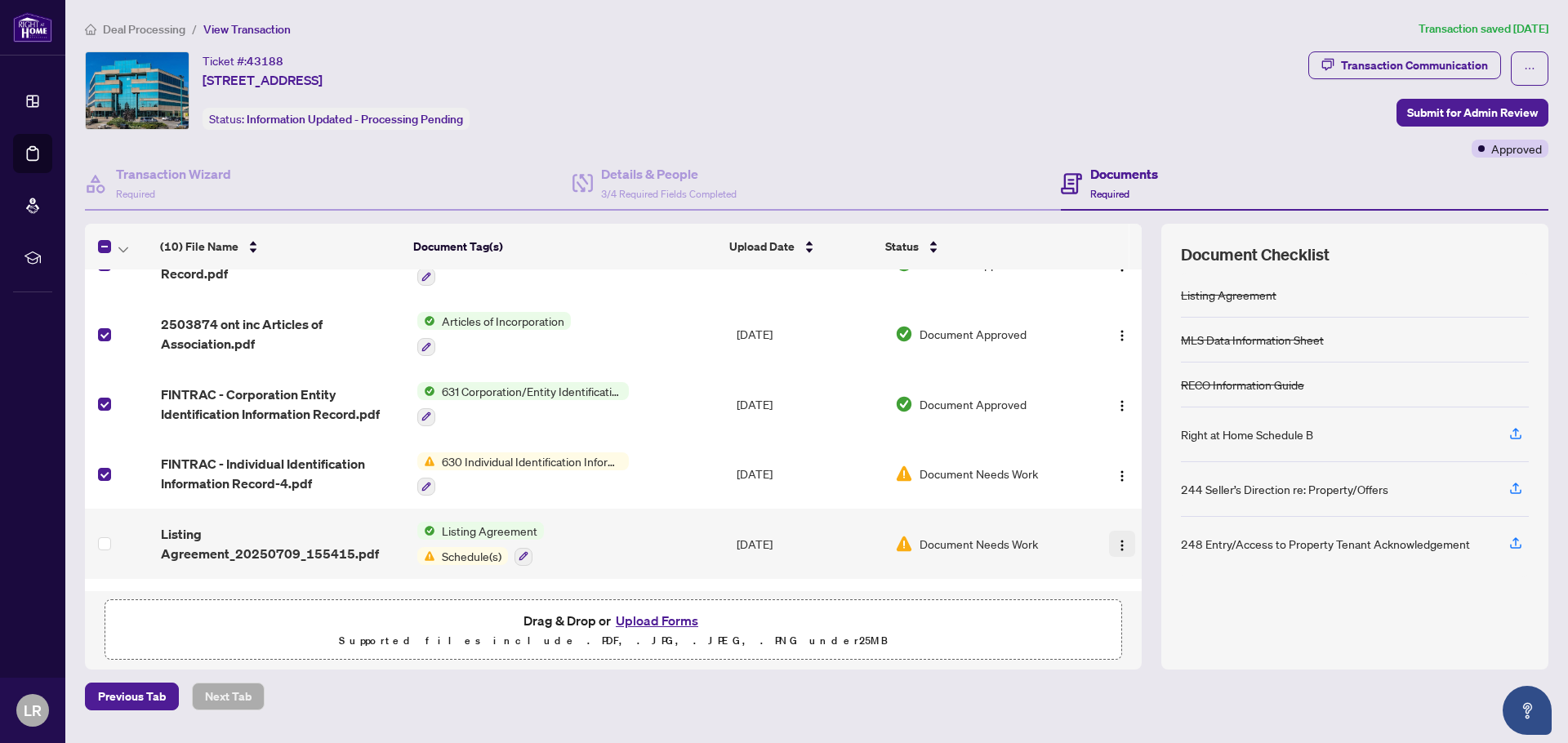
click at [1115, 538] on img "button" at bounding box center [1121, 545] width 13 height 13
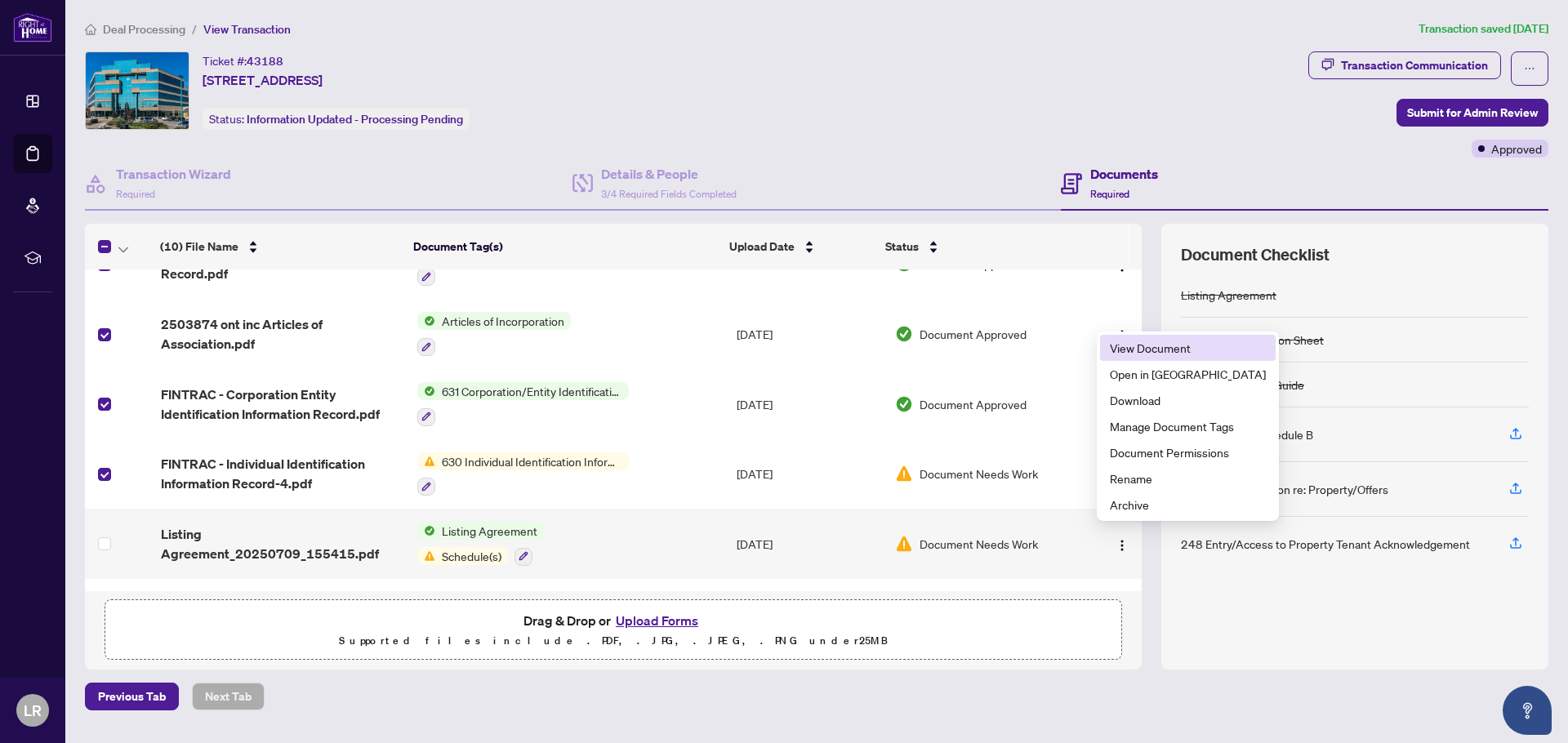
click at [1144, 352] on span "View Document" at bounding box center [1187, 347] width 156 height 18
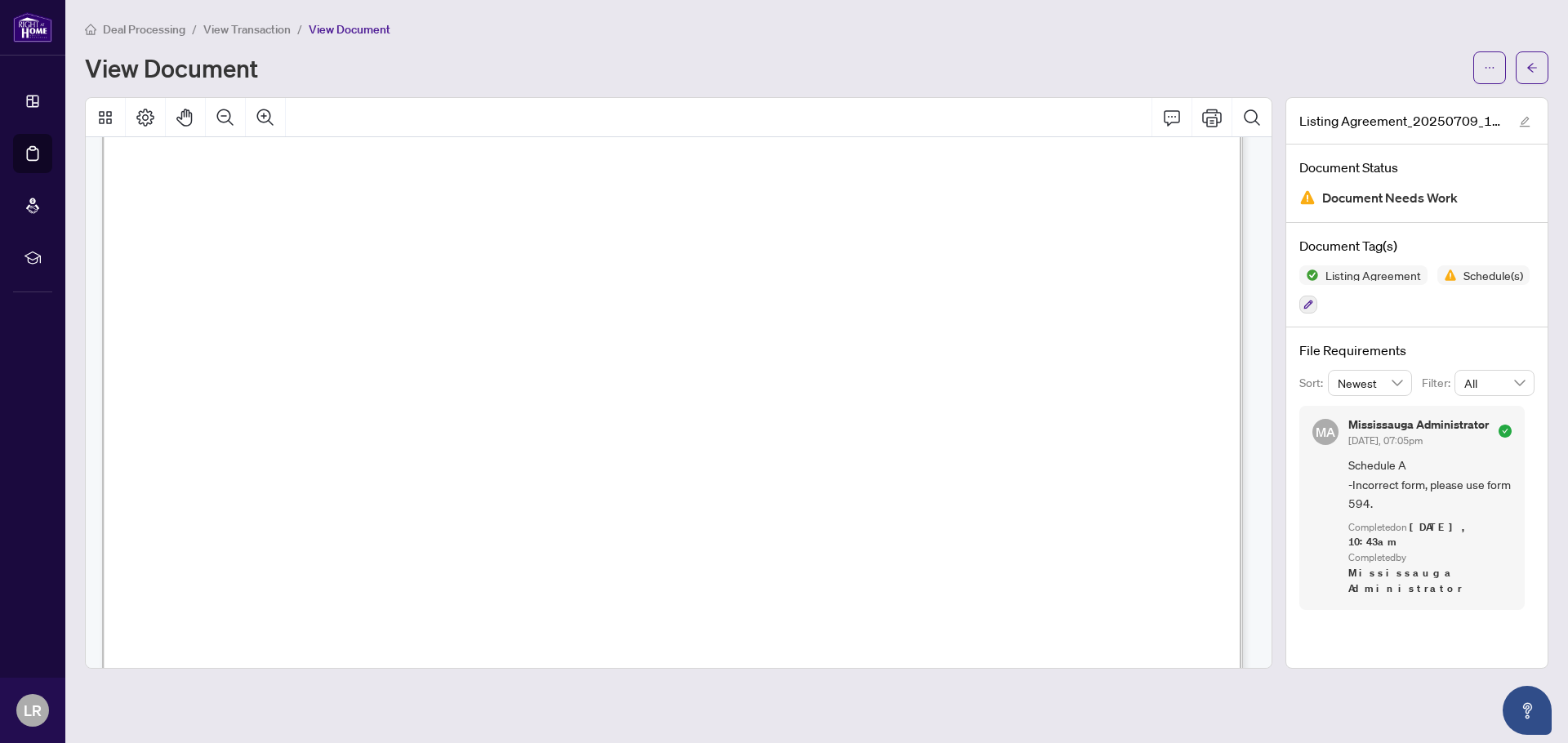
scroll to position [8606, 0]
